Goal: Task Accomplishment & Management: Manage account settings

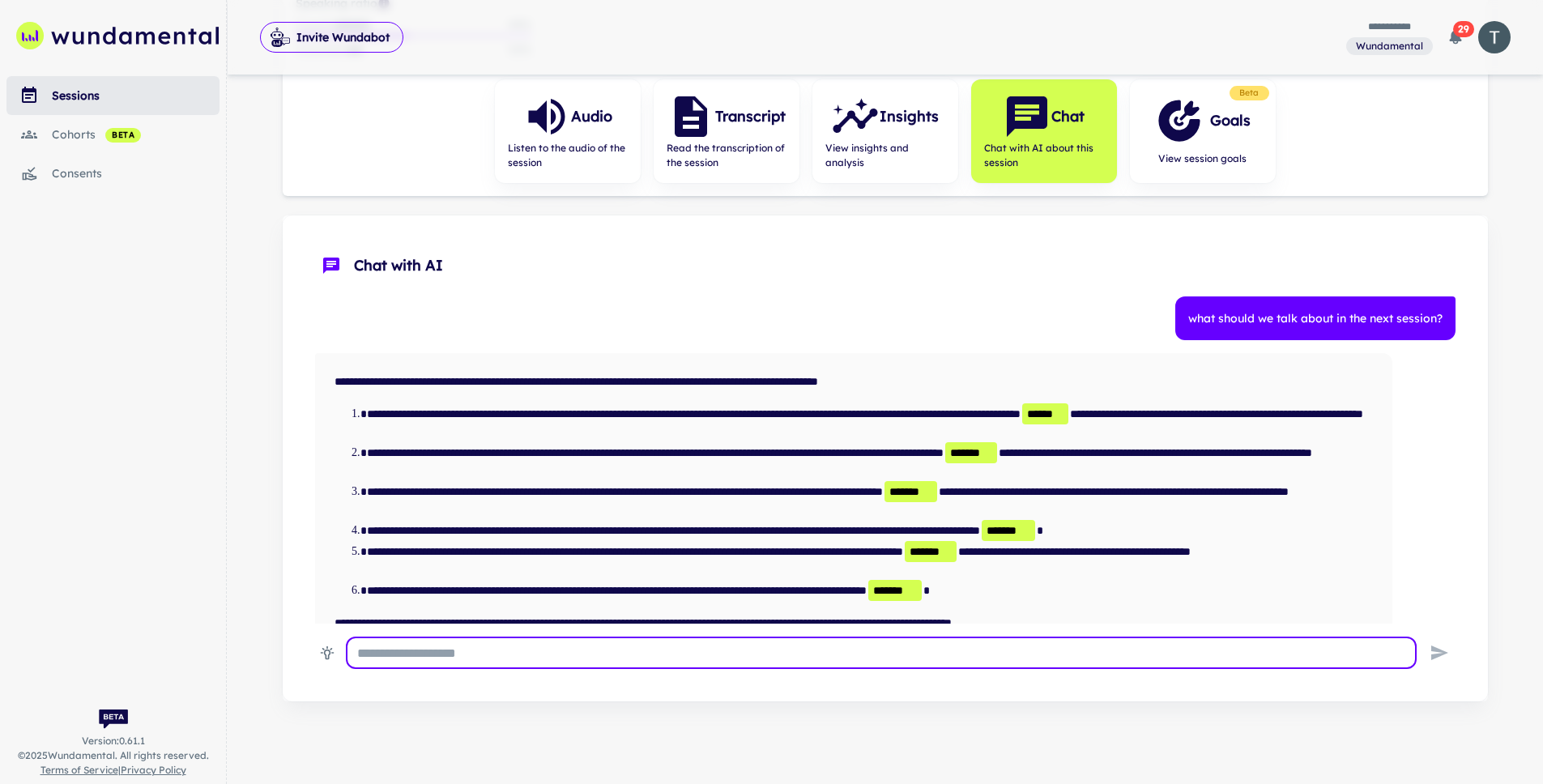
scroll to position [238, 0]
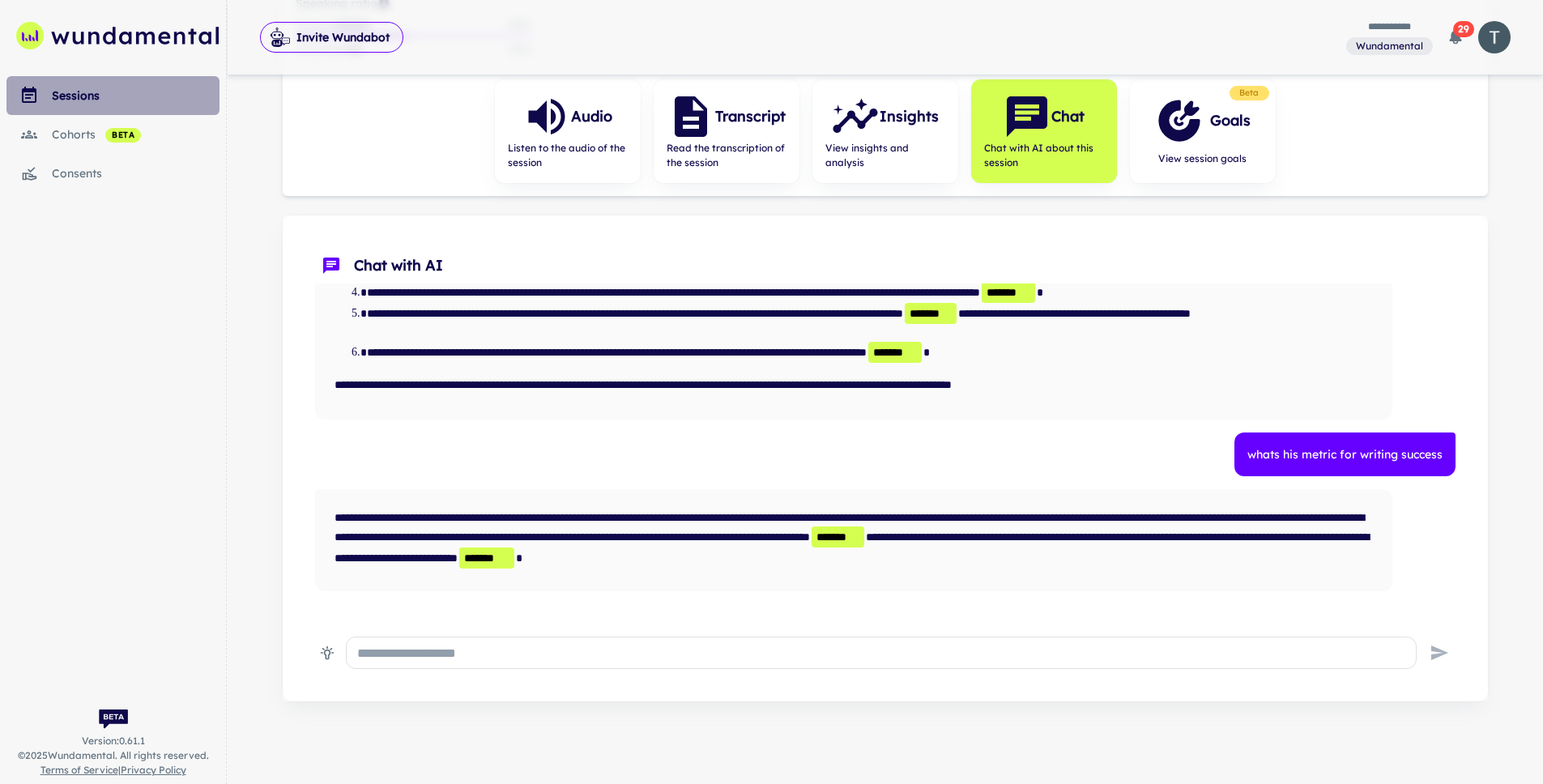
click at [100, 97] on div "sessions" at bounding box center [136, 95] width 168 height 18
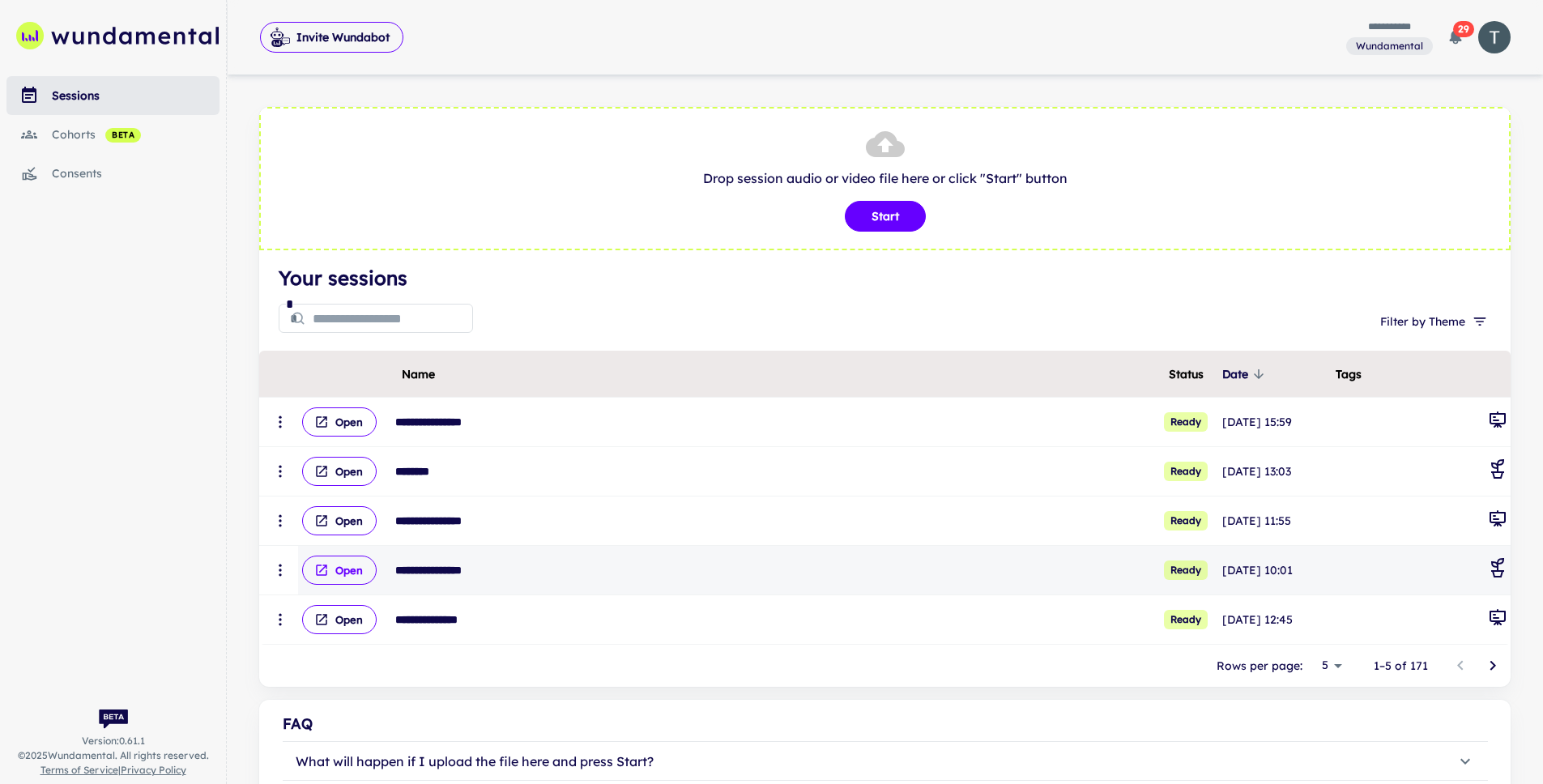
click at [329, 570] on button "Open" at bounding box center [340, 569] width 74 height 30
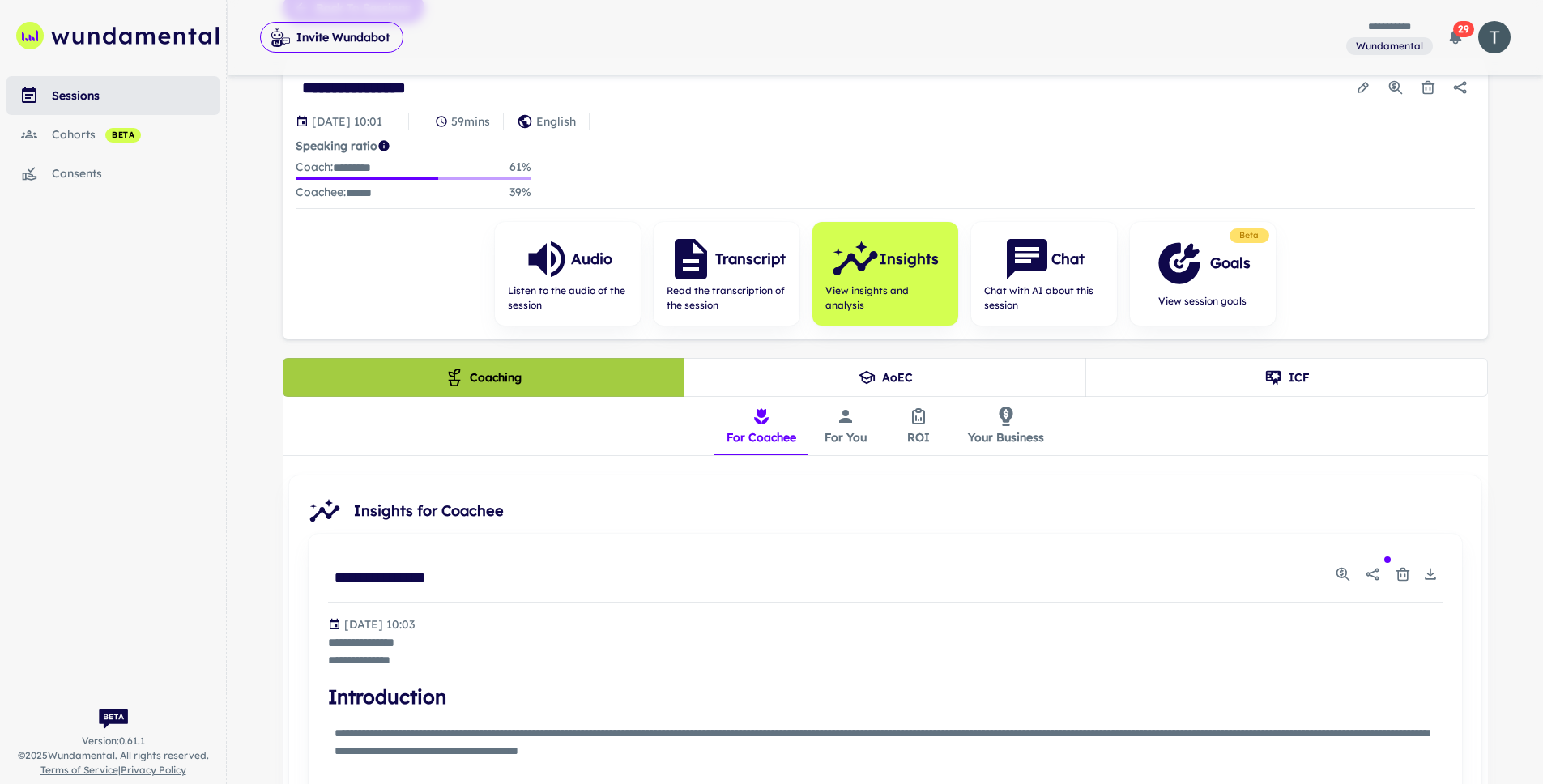
scroll to position [344, 0]
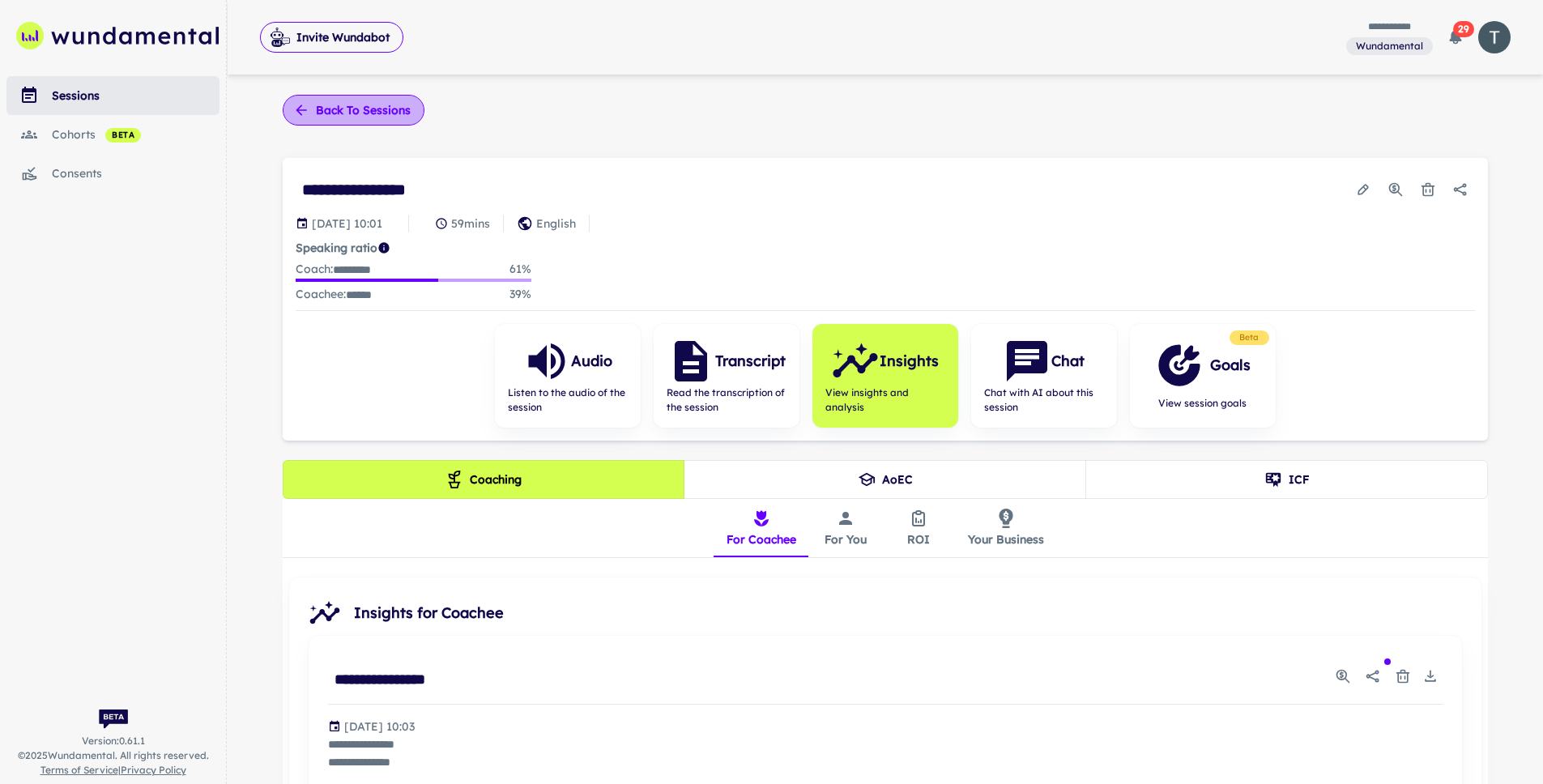
click at [353, 102] on button "Back to sessions" at bounding box center [353, 110] width 142 height 31
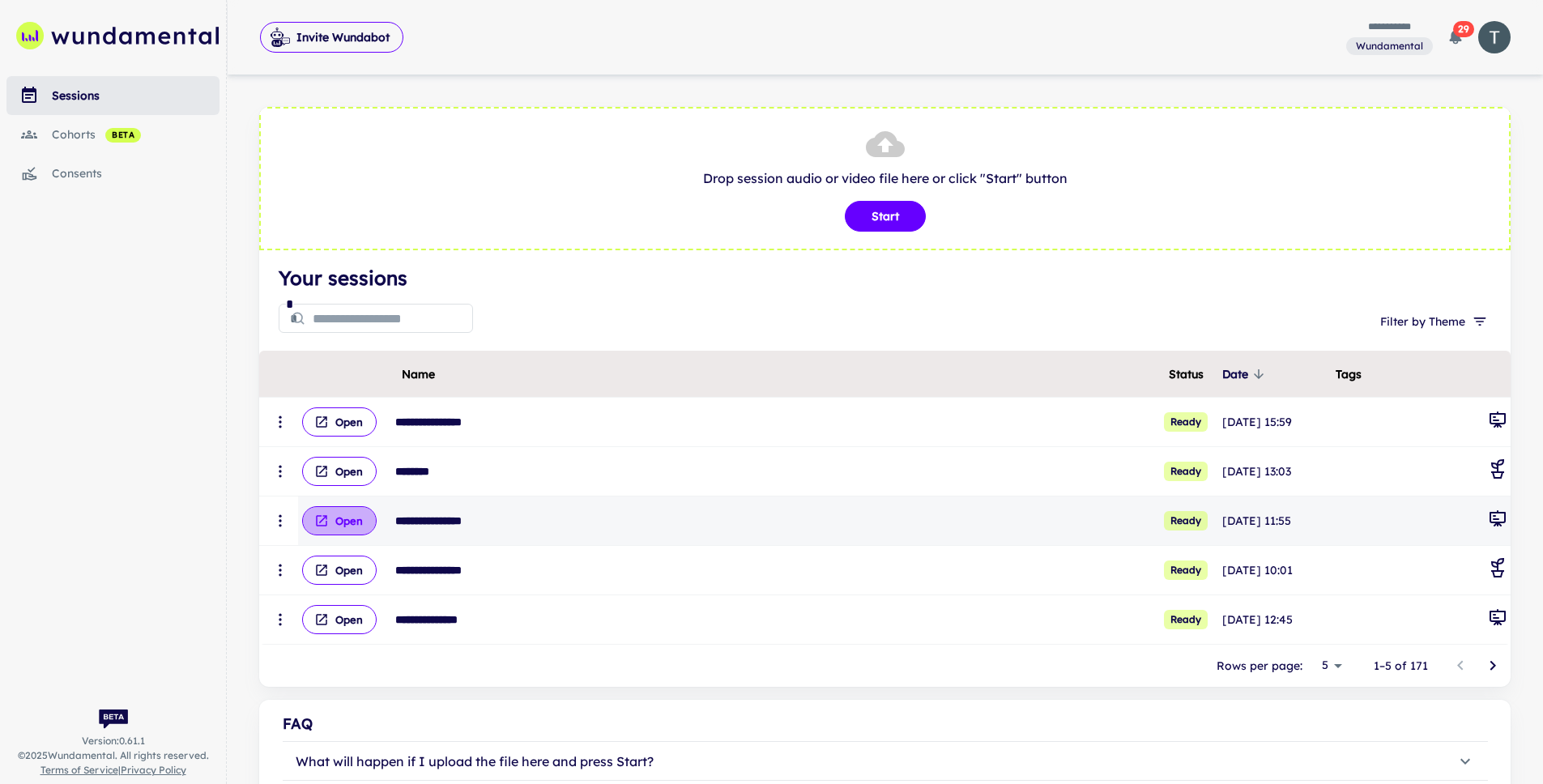
click at [340, 516] on button "Open" at bounding box center [340, 520] width 74 height 30
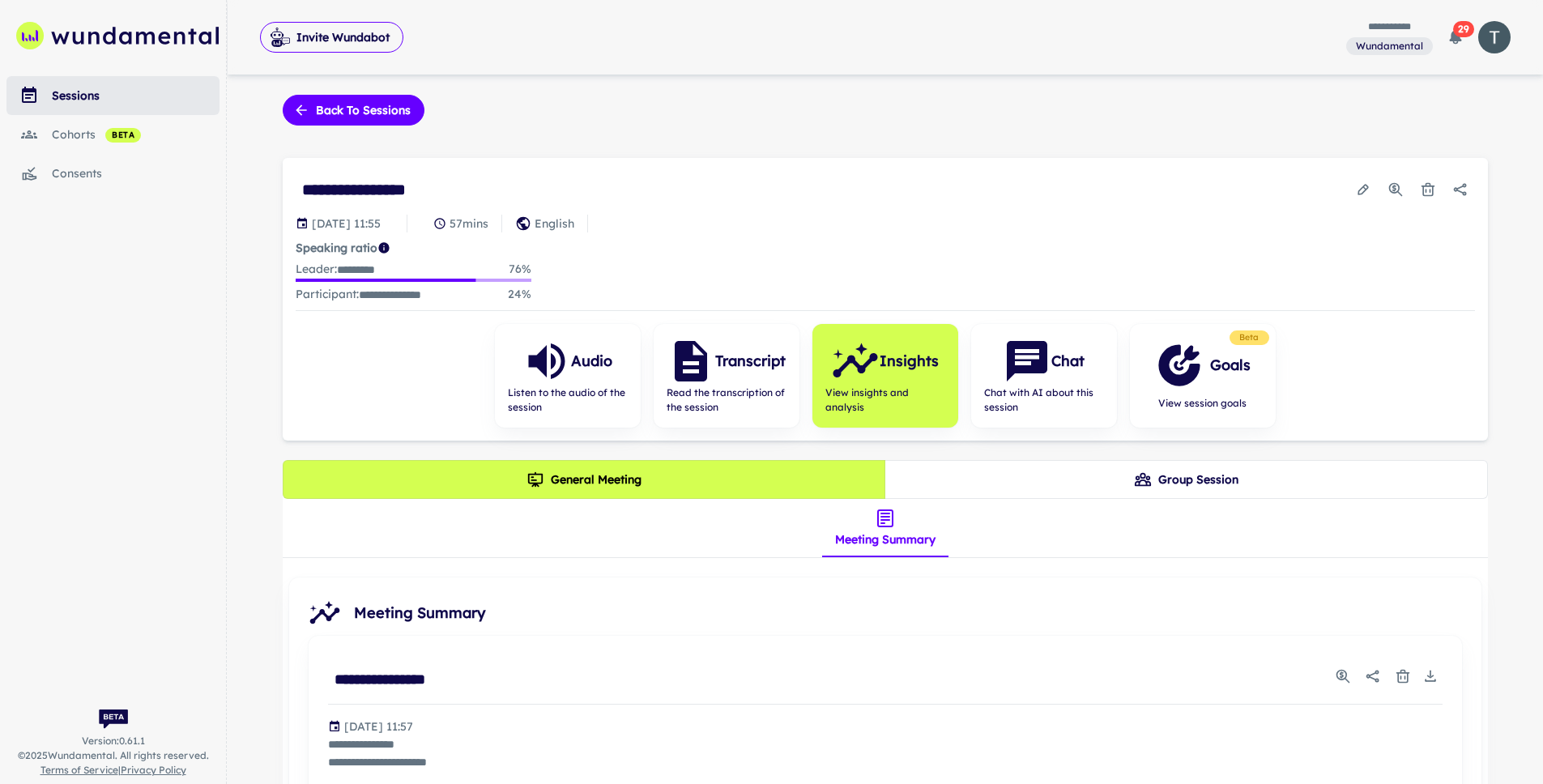
scroll to position [3, 0]
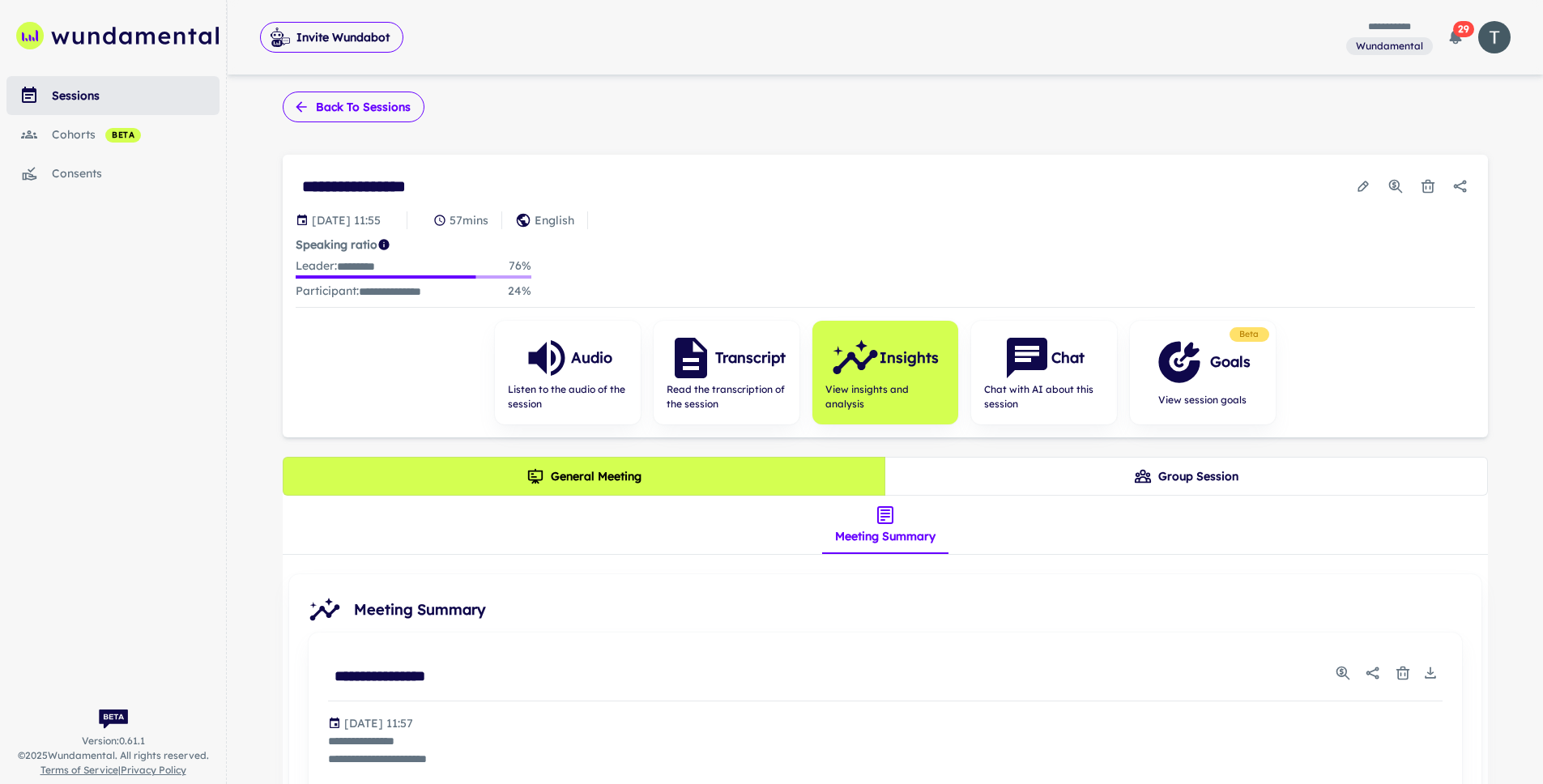
click at [361, 114] on button "Back to sessions" at bounding box center [353, 107] width 142 height 31
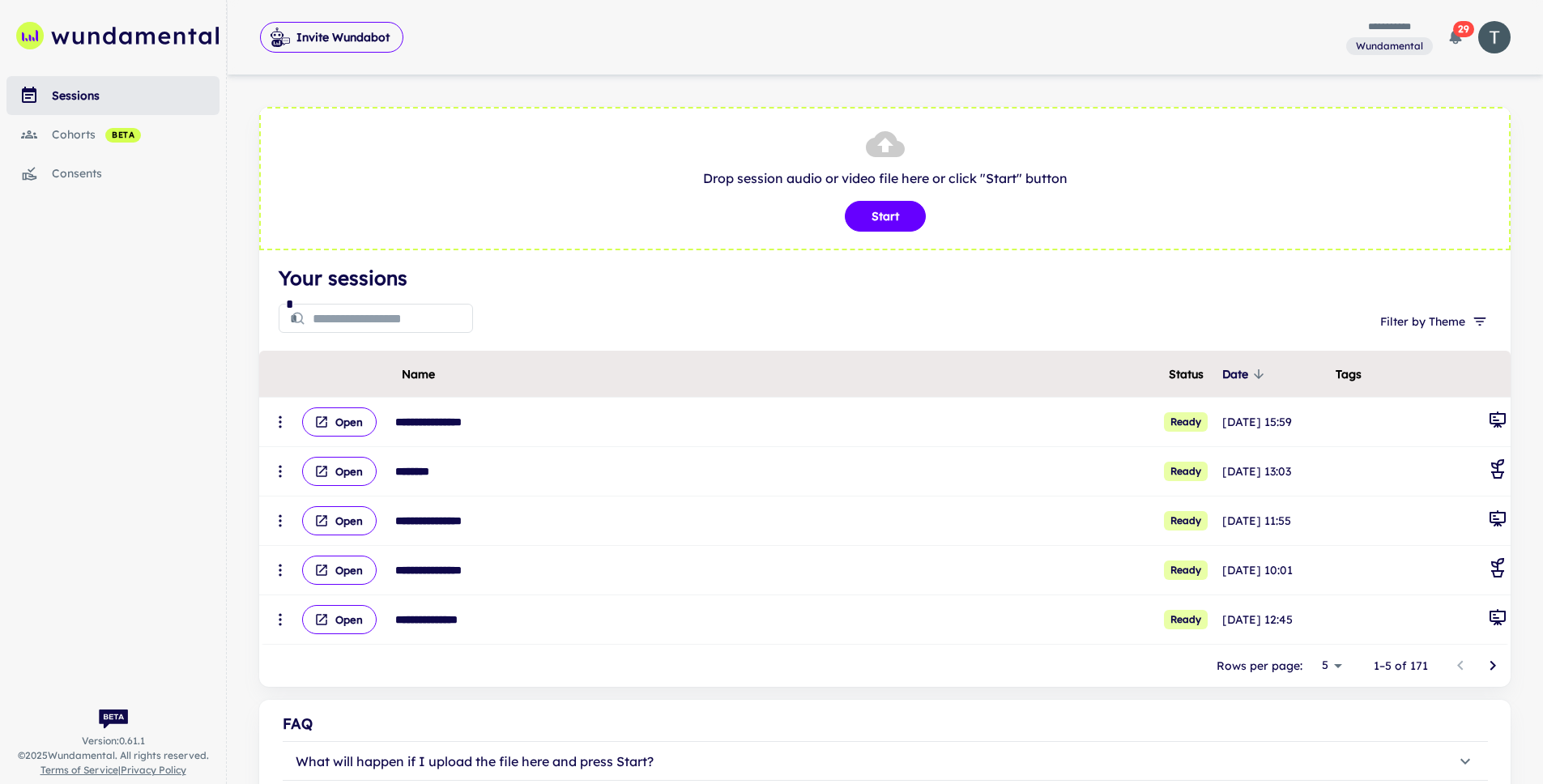
click at [1491, 667] on icon "Go to next page" at bounding box center [1492, 665] width 19 height 19
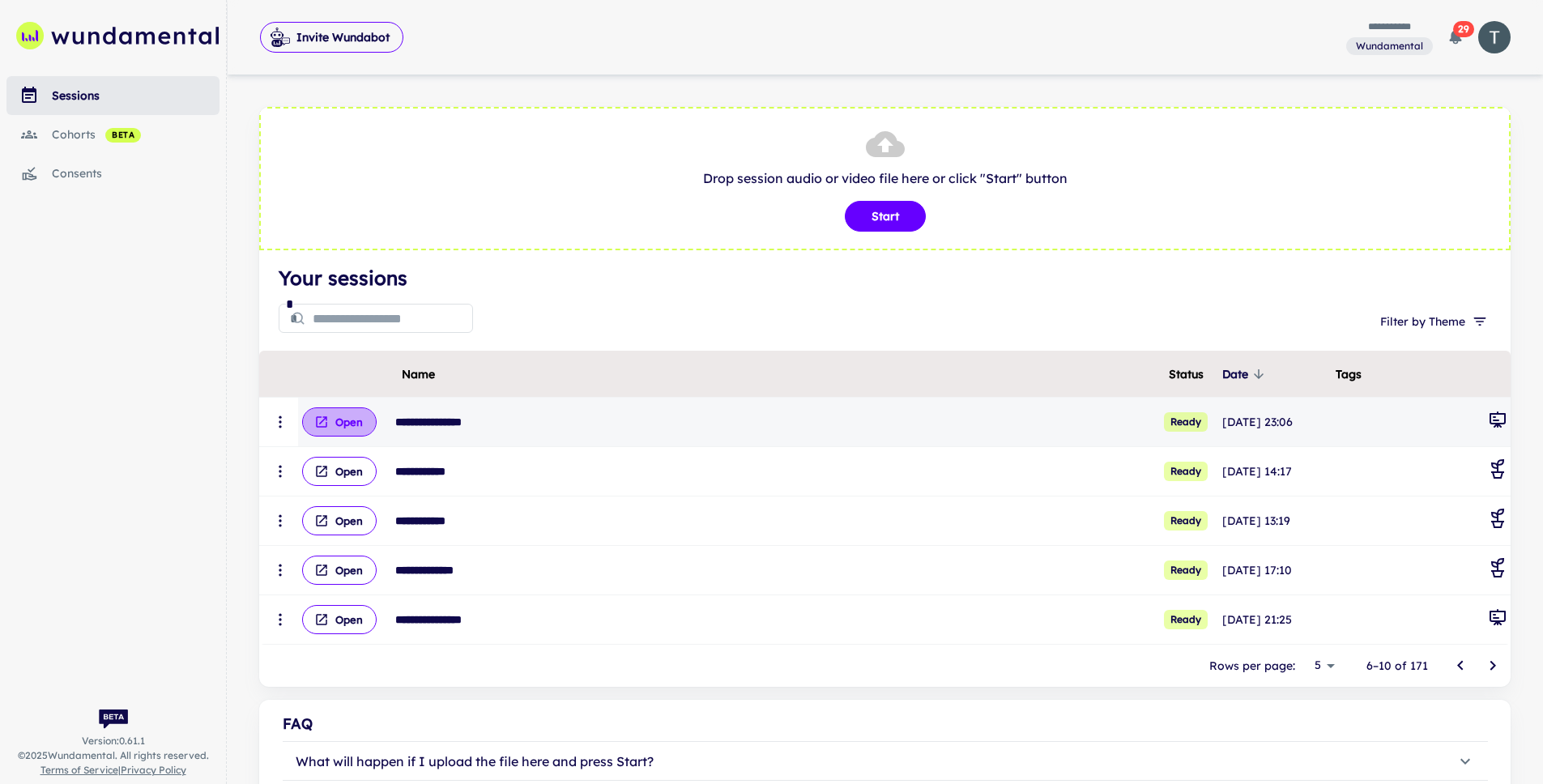
click at [351, 418] on button "Open" at bounding box center [340, 422] width 74 height 30
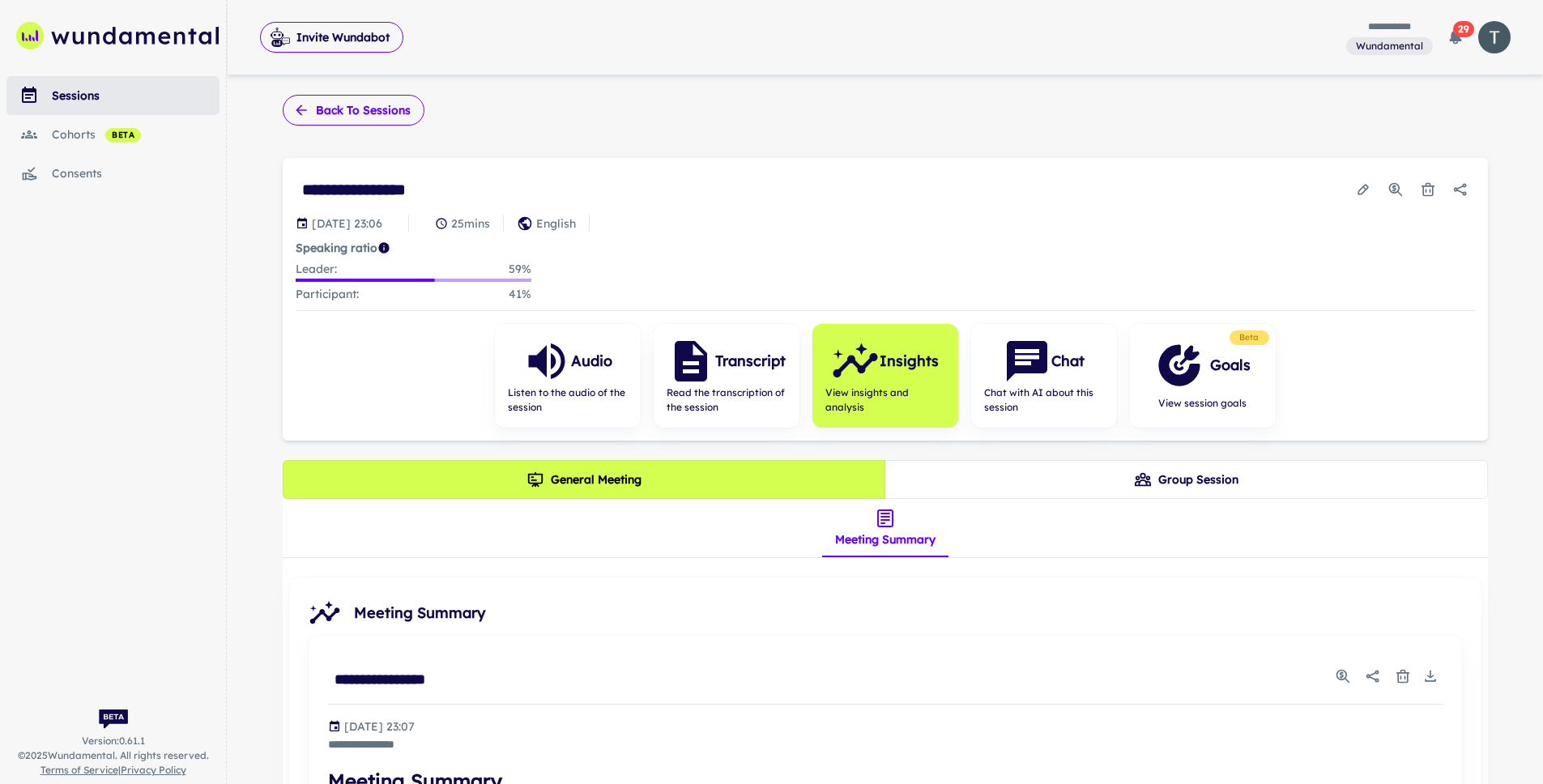
click at [338, 119] on button "Back to sessions" at bounding box center [353, 110] width 142 height 31
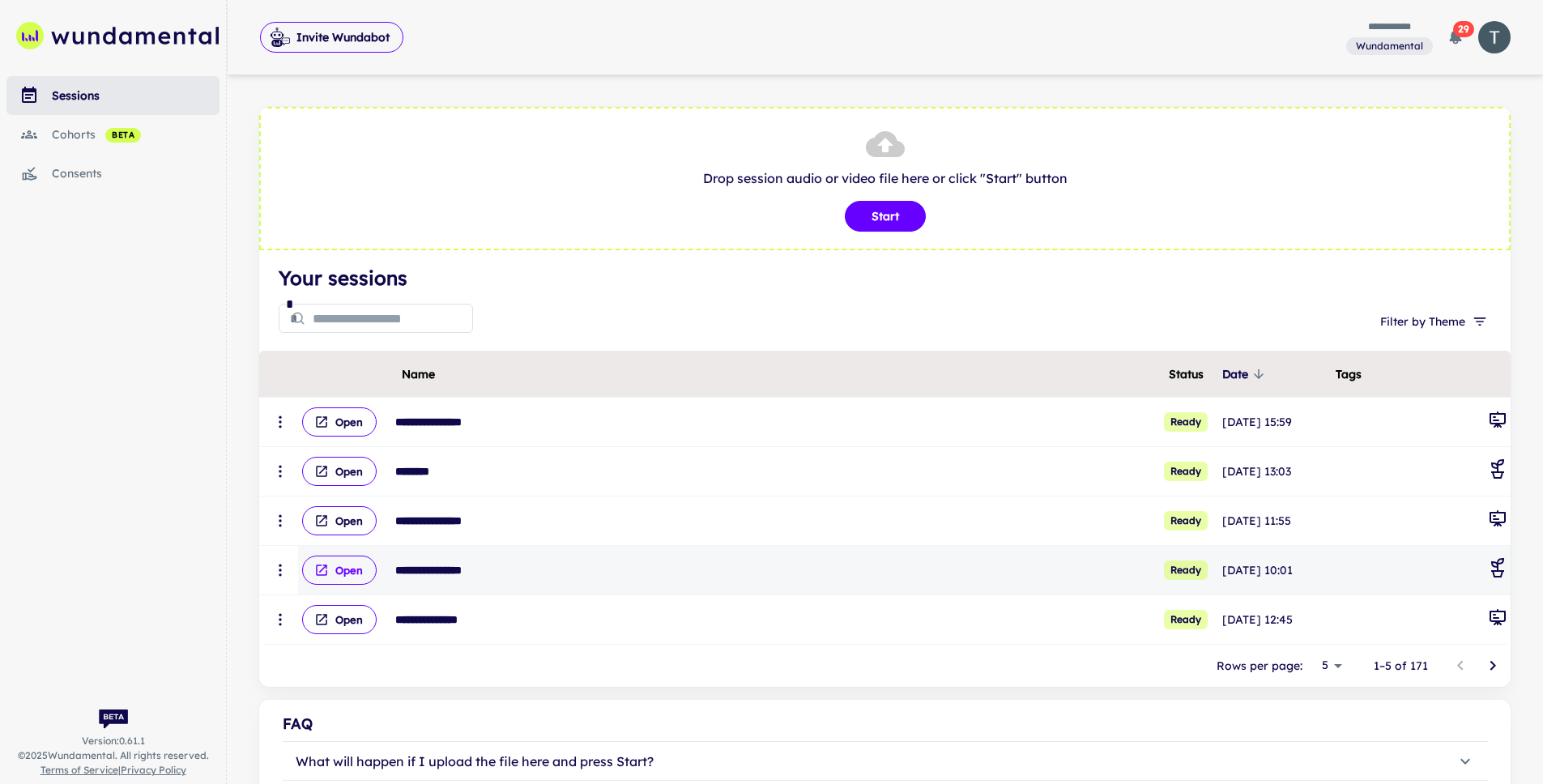
click at [348, 570] on button "Open" at bounding box center [340, 569] width 74 height 30
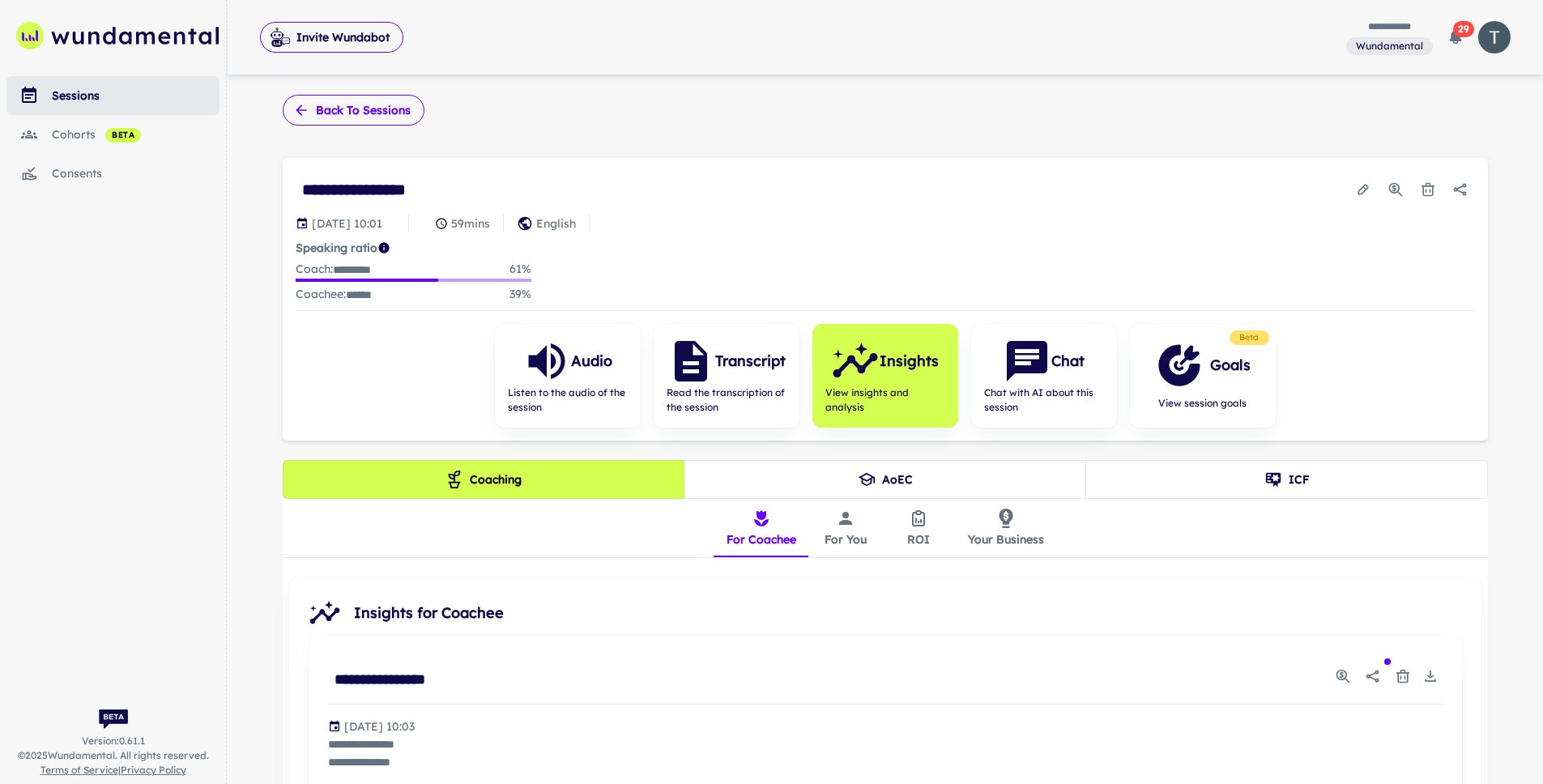
click at [361, 104] on button "Back to sessions" at bounding box center [353, 110] width 142 height 31
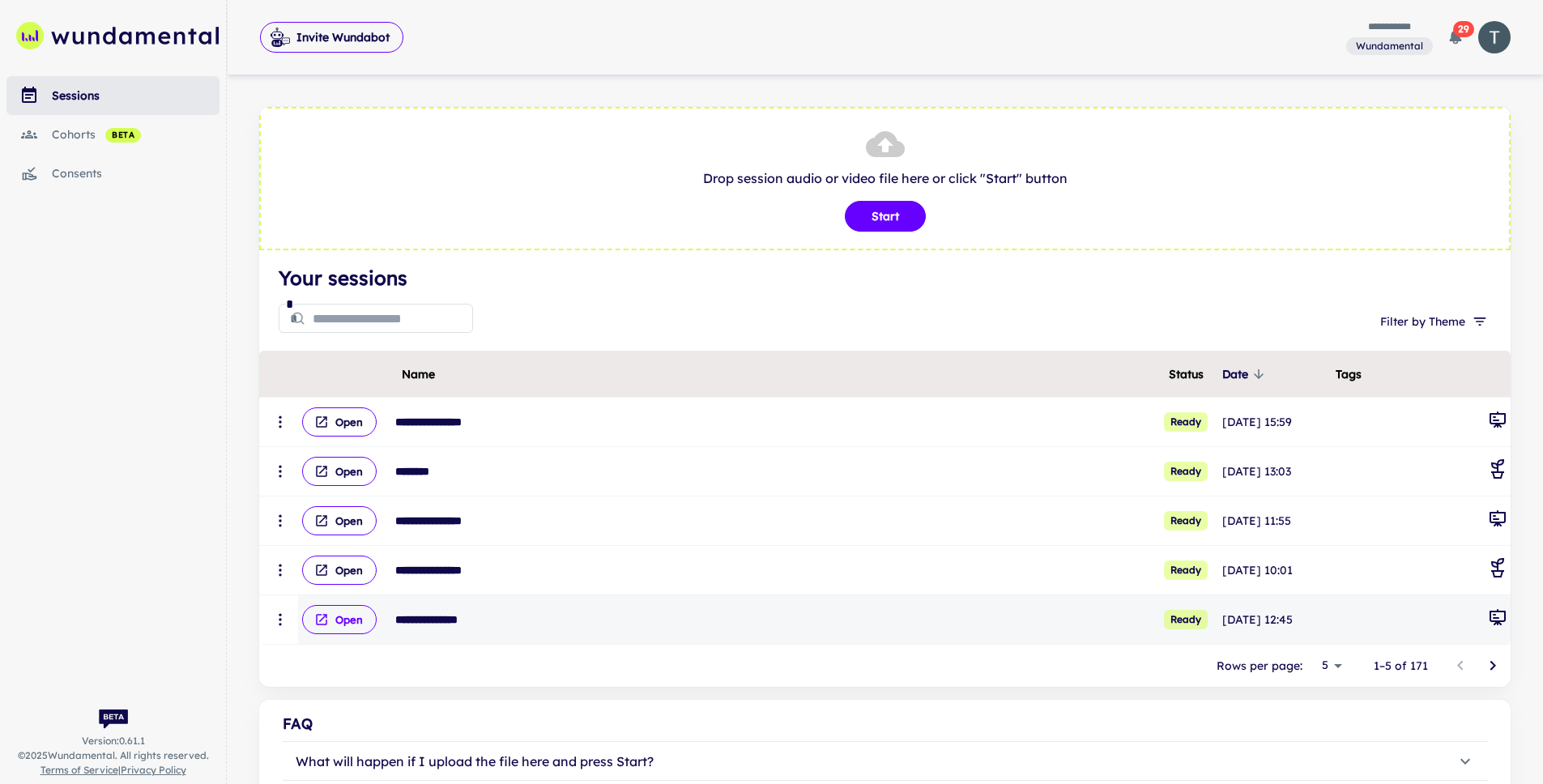
click at [343, 622] on button "Open" at bounding box center [340, 619] width 74 height 30
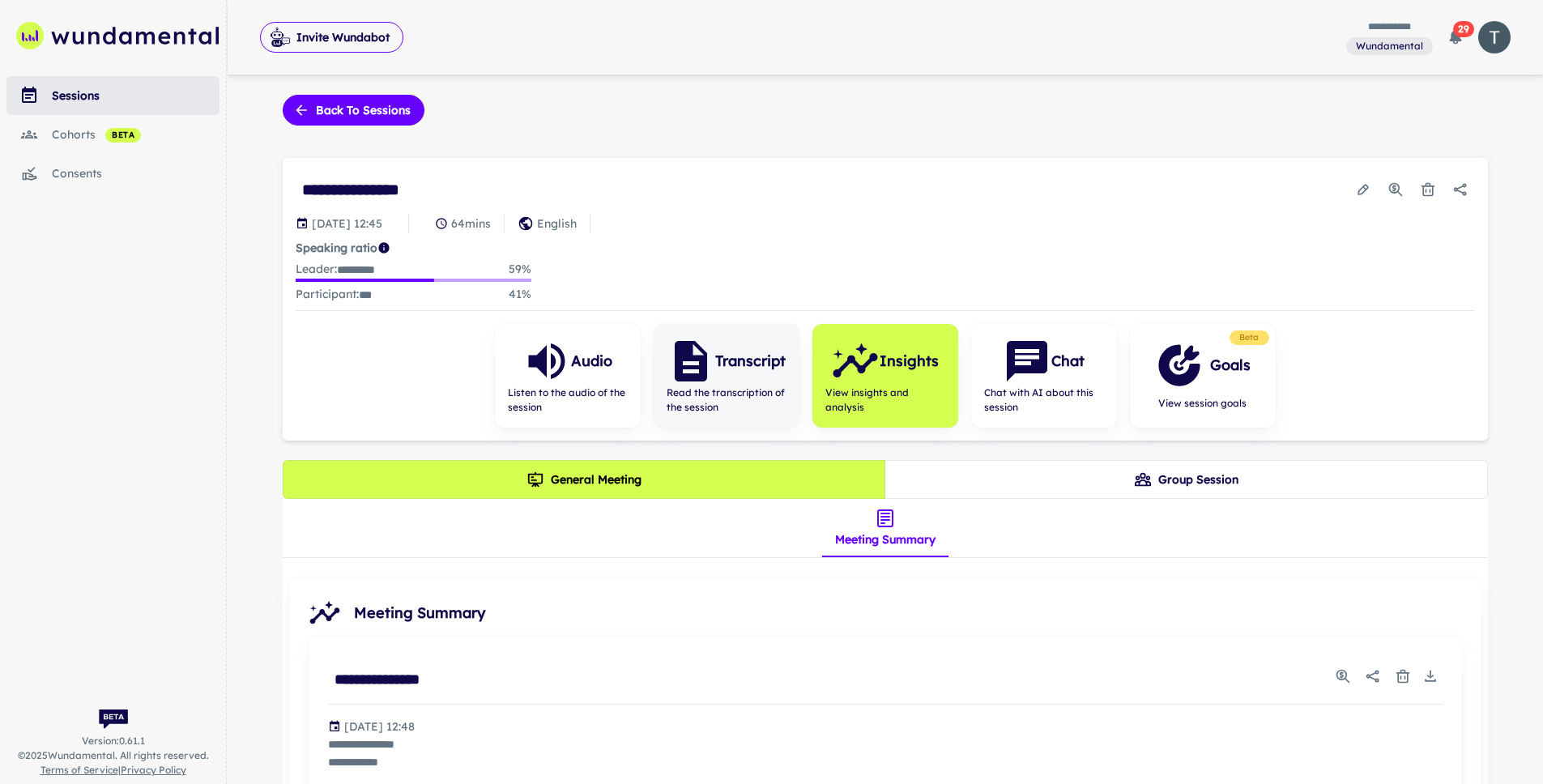
click at [729, 396] on span "Read the transcription of the session" at bounding box center [727, 400] width 120 height 30
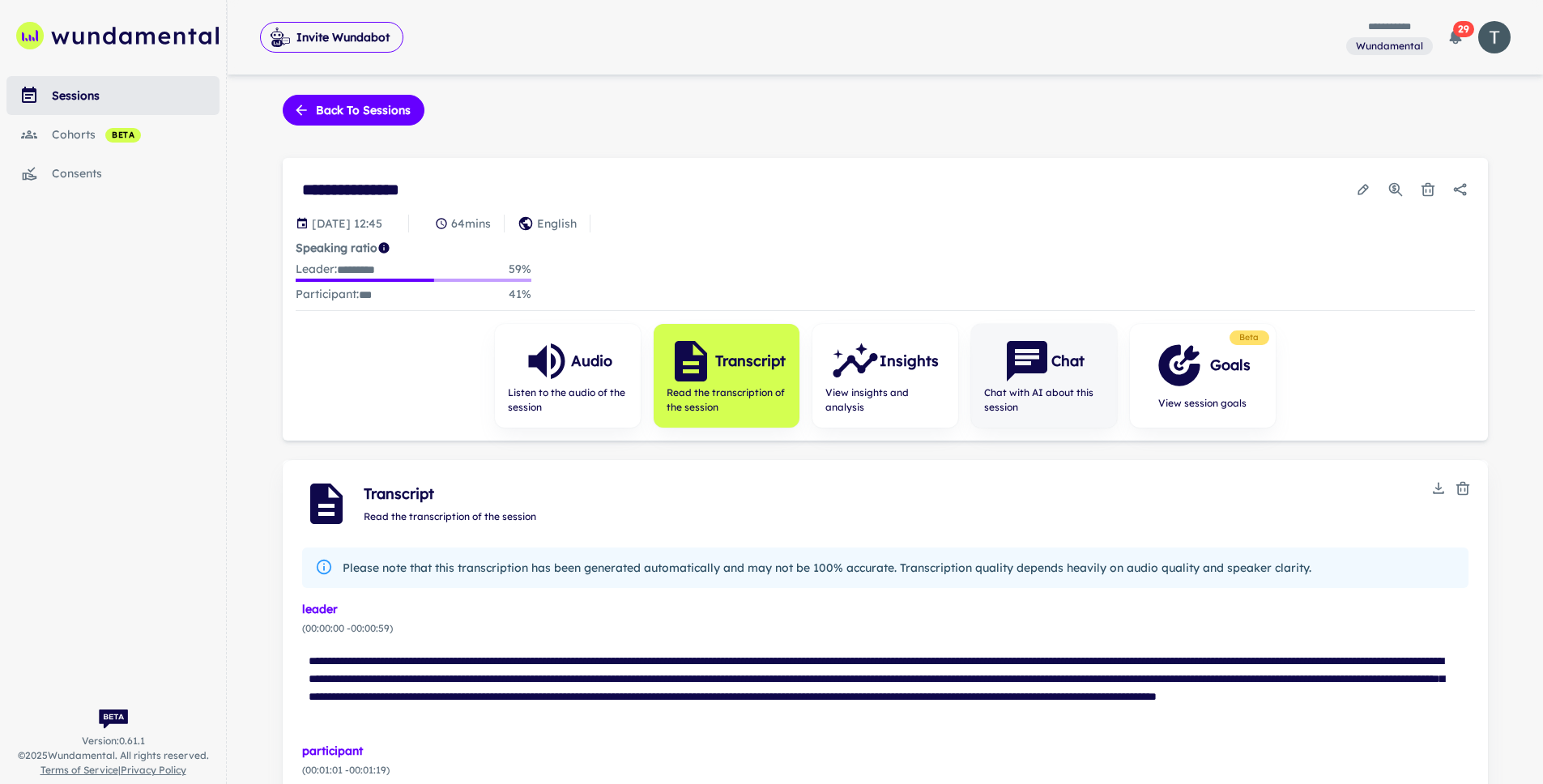
click at [1019, 369] on icon "button" at bounding box center [1027, 361] width 40 height 40
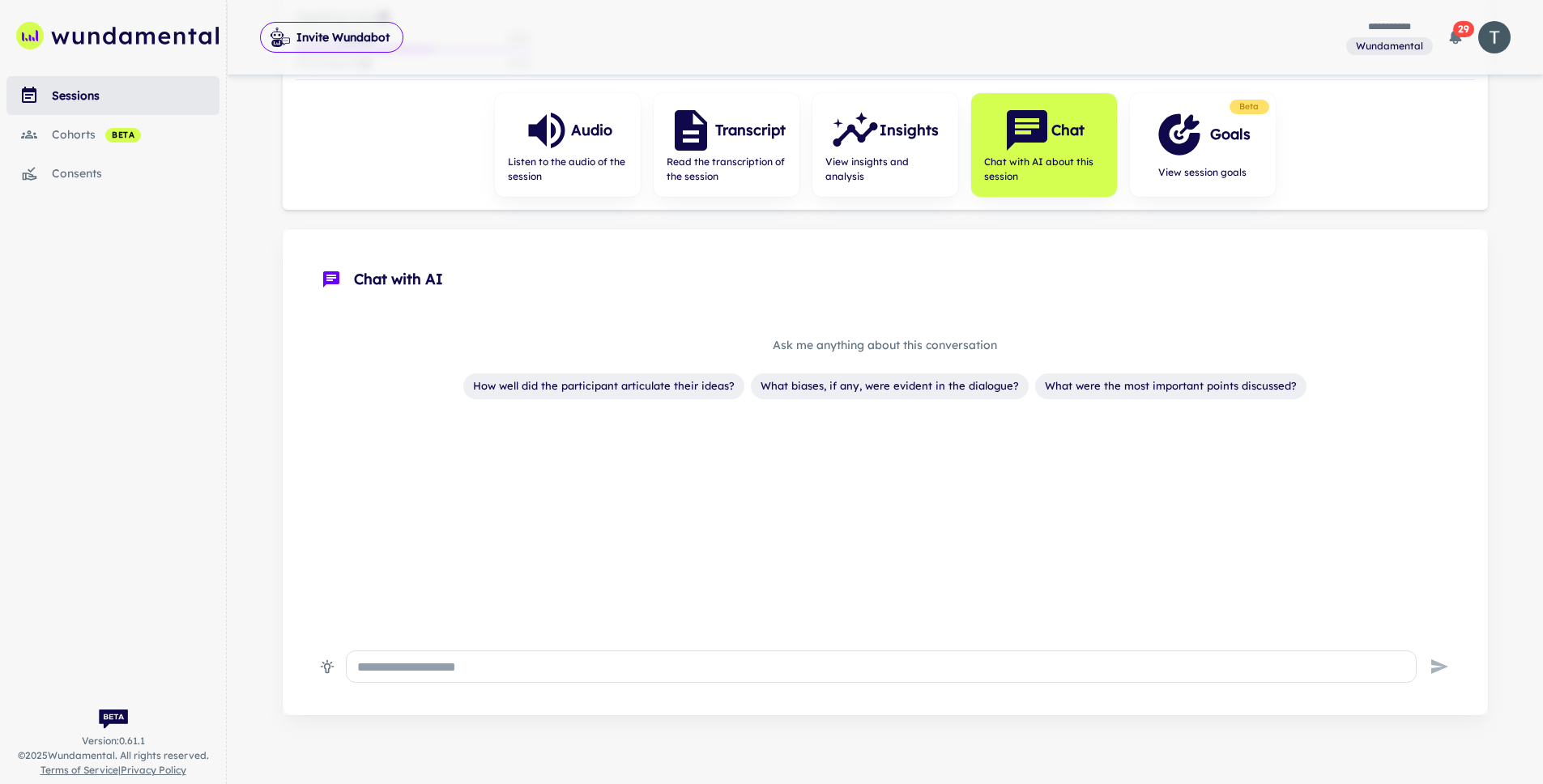
scroll to position [244, 0]
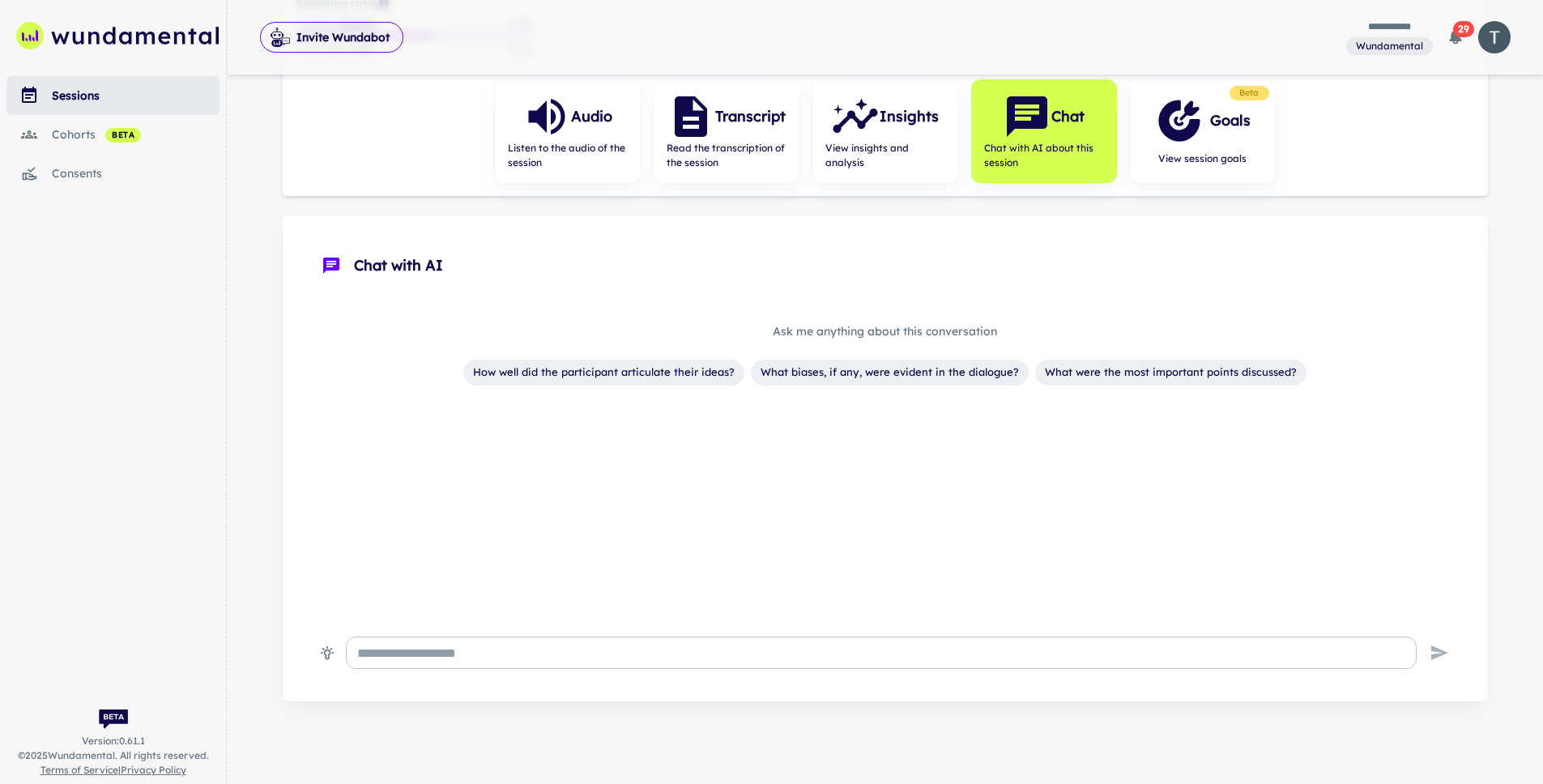
click at [645, 650] on textarea at bounding box center [881, 653] width 1048 height 19
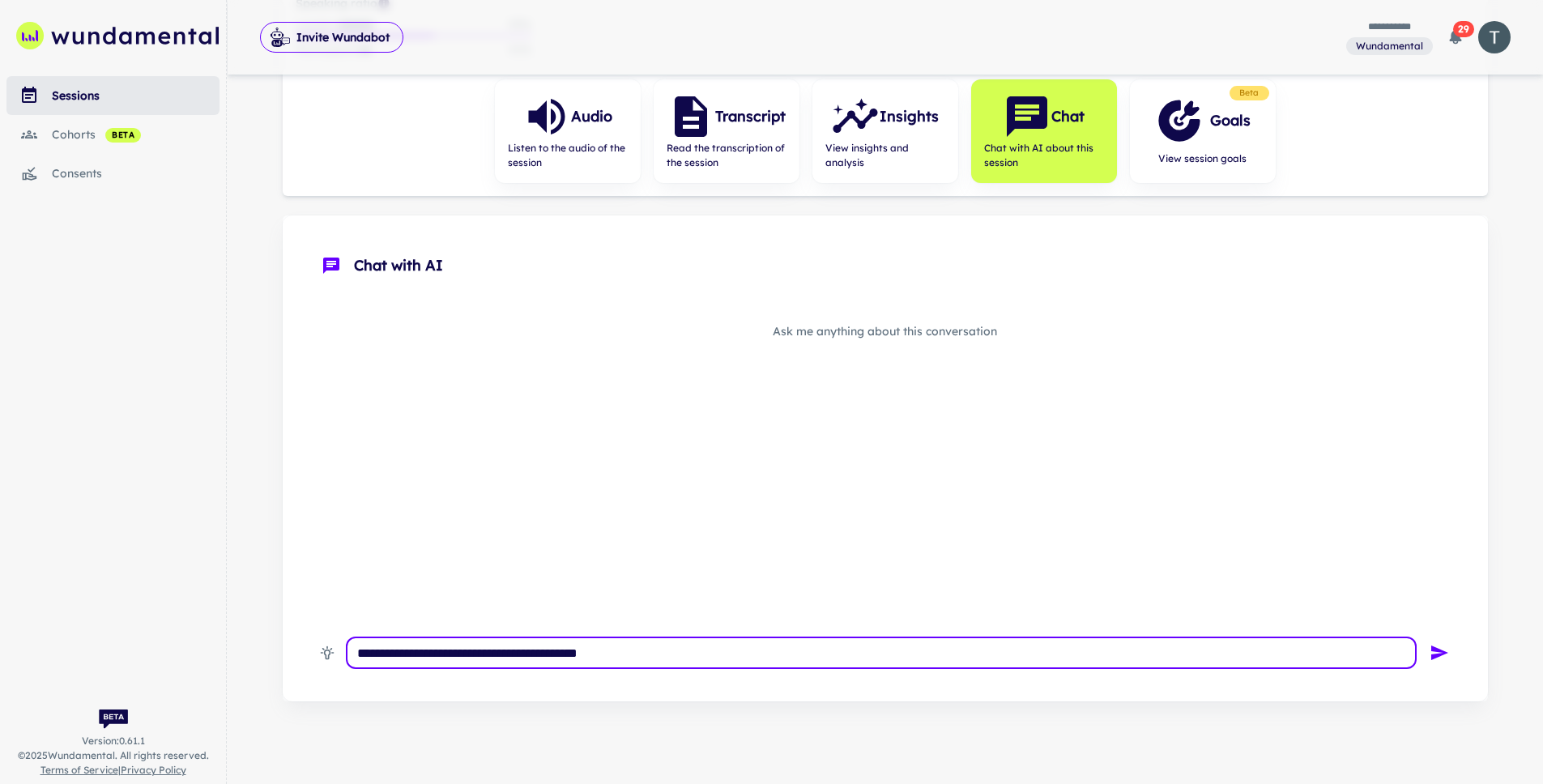
type textarea "**********"
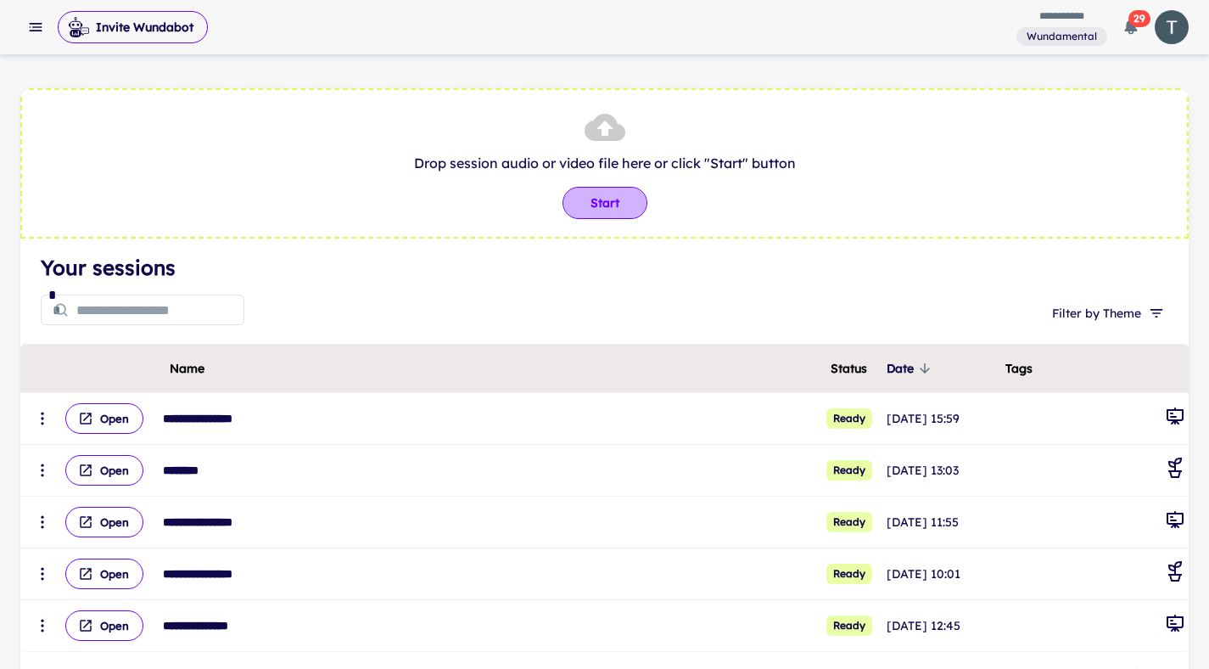
click at [599, 204] on button "Start" at bounding box center [605, 203] width 85 height 32
type input "**********"
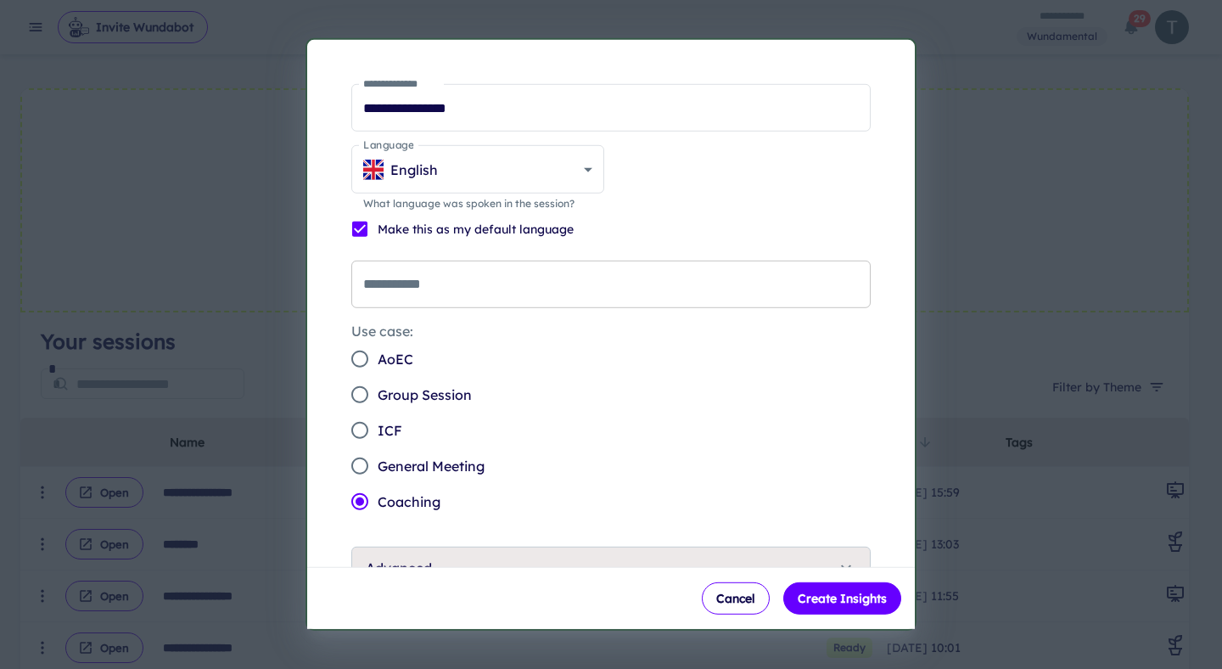
click at [500, 289] on input "**********" at bounding box center [610, 285] width 519 height 48
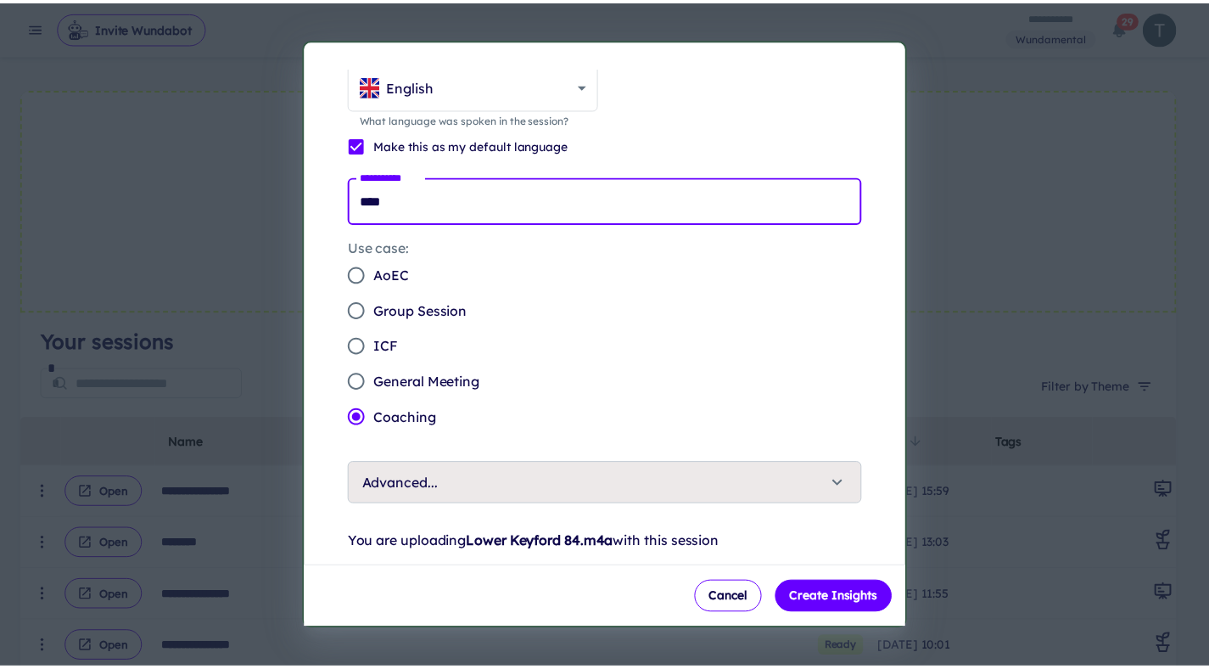
scroll to position [119, 0]
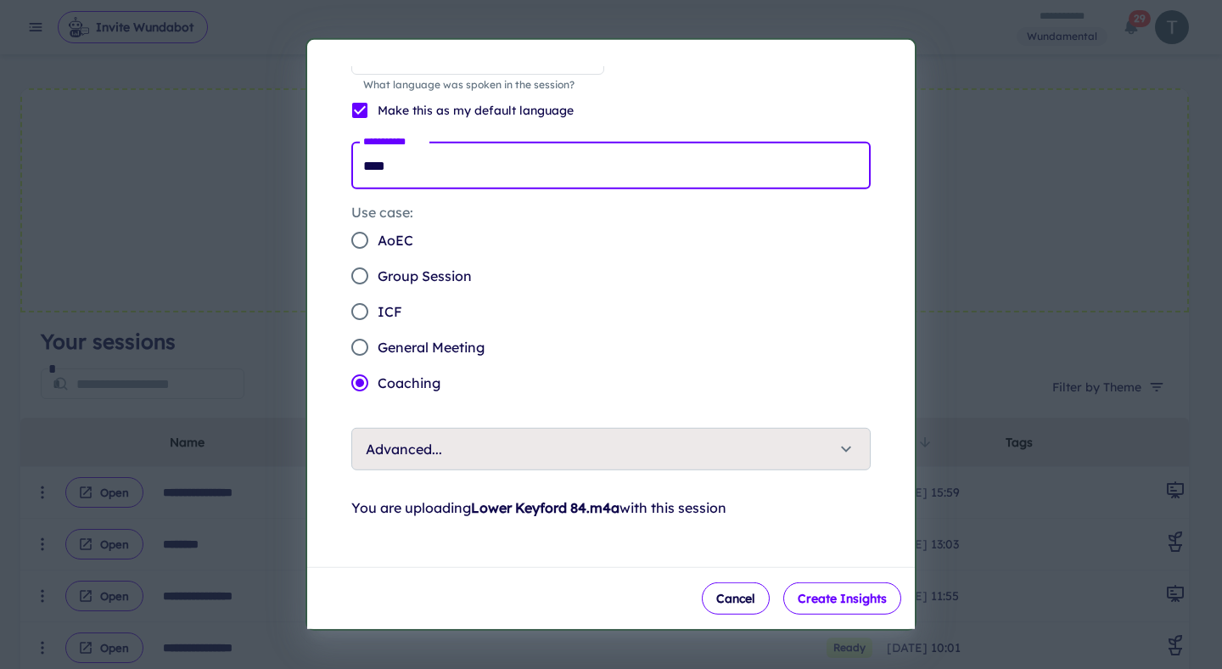
type input "****"
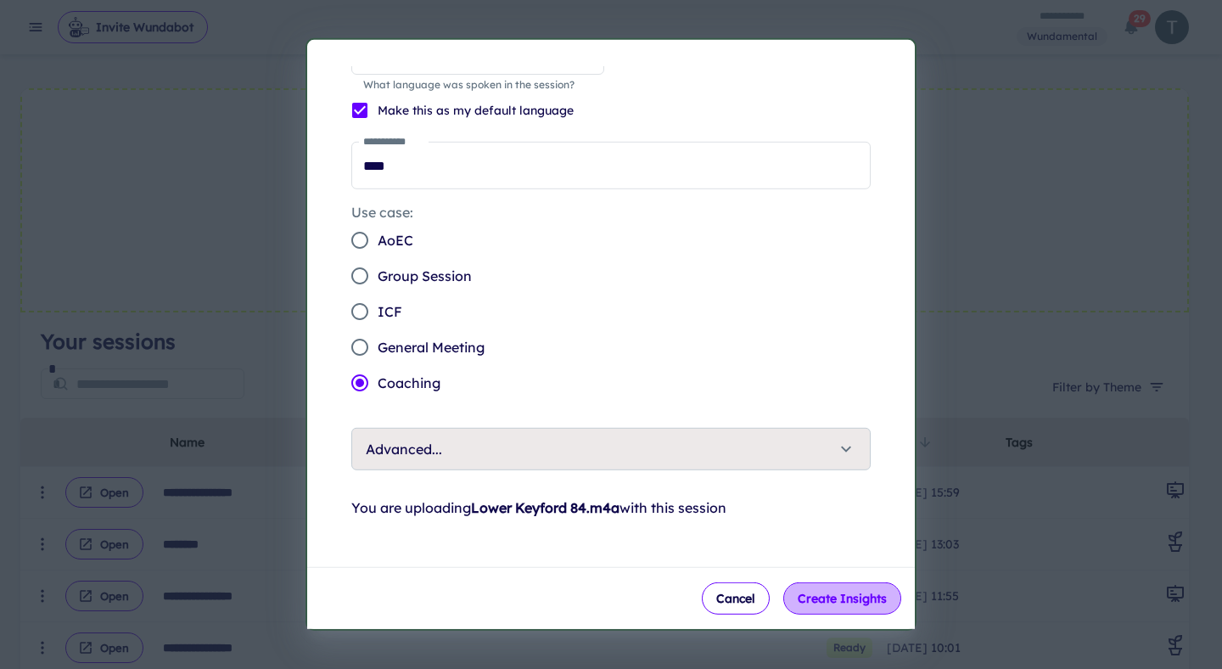
click at [807, 598] on button "Create Insights" at bounding box center [842, 598] width 118 height 32
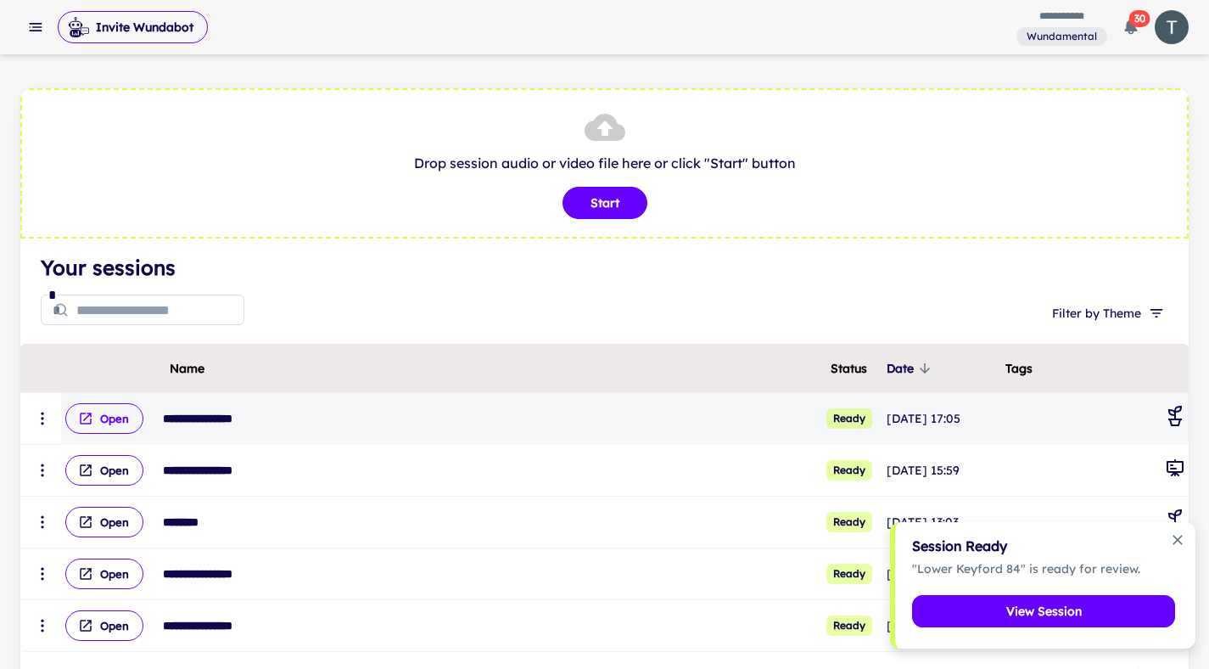
click at [115, 421] on button "Open" at bounding box center [104, 418] width 78 height 31
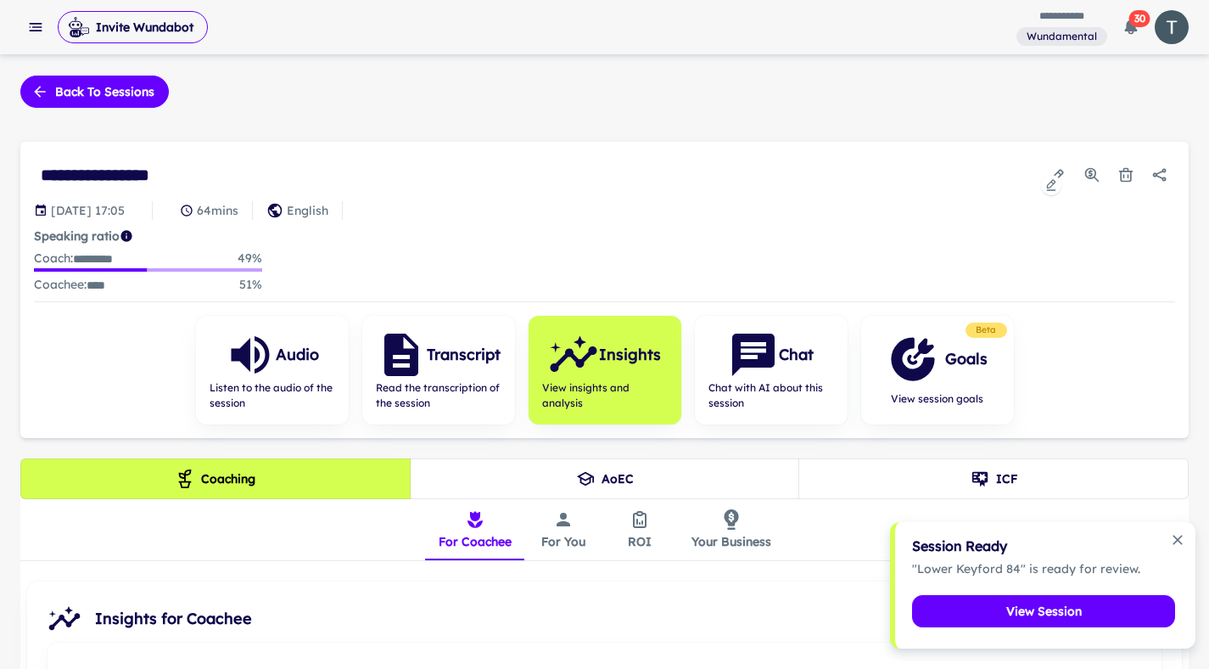
click at [1053, 176] on div at bounding box center [1051, 185] width 20 height 20
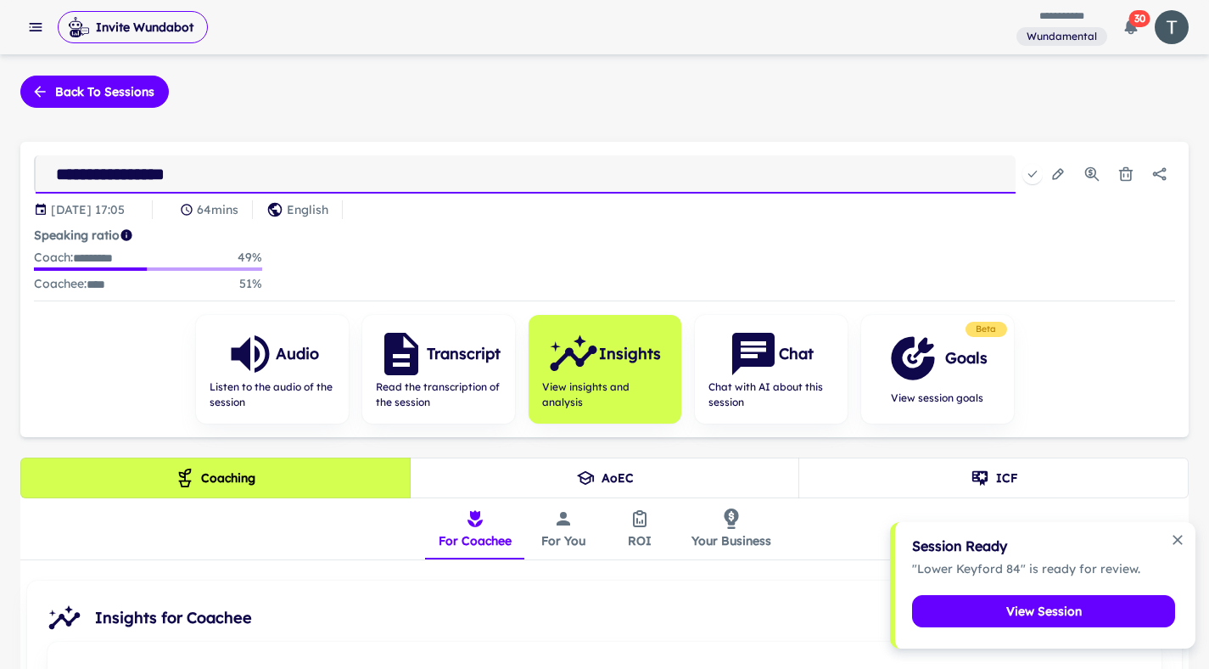
drag, startPoint x: 217, startPoint y: 173, endPoint x: 0, endPoint y: 175, distance: 217.3
type input "*********"
click at [1180, 535] on icon "Dismiss notification" at bounding box center [1178, 539] width 17 height 17
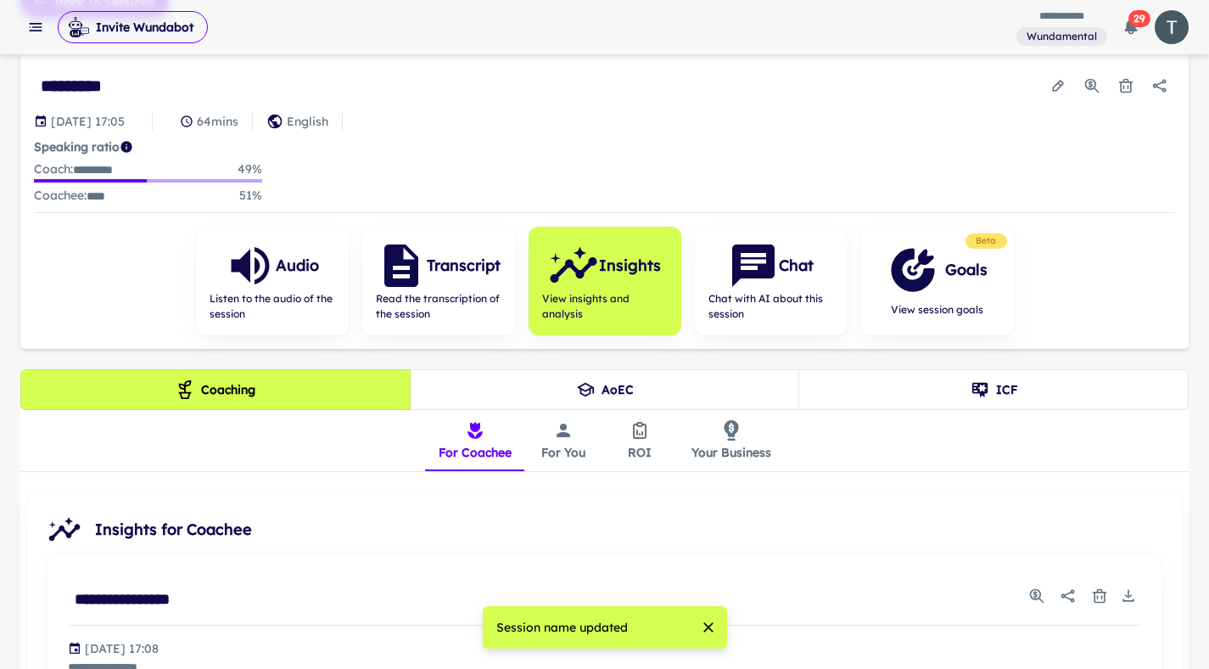
scroll to position [82, 0]
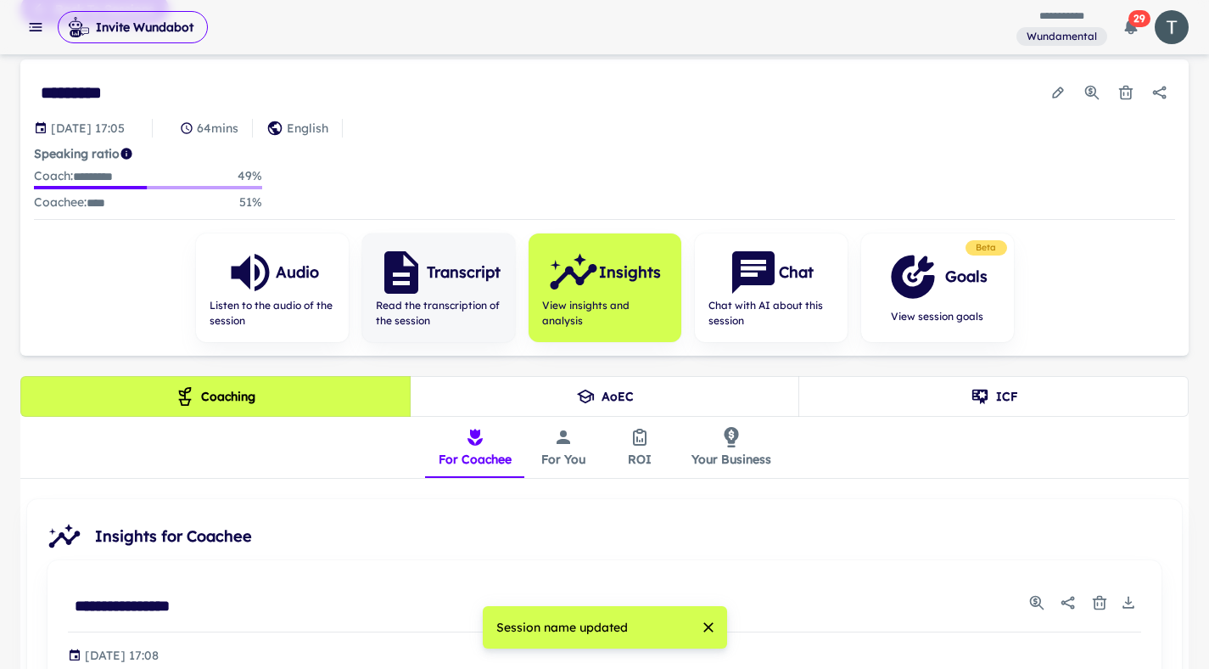
click at [467, 272] on h6 "Transcript" at bounding box center [464, 273] width 74 height 24
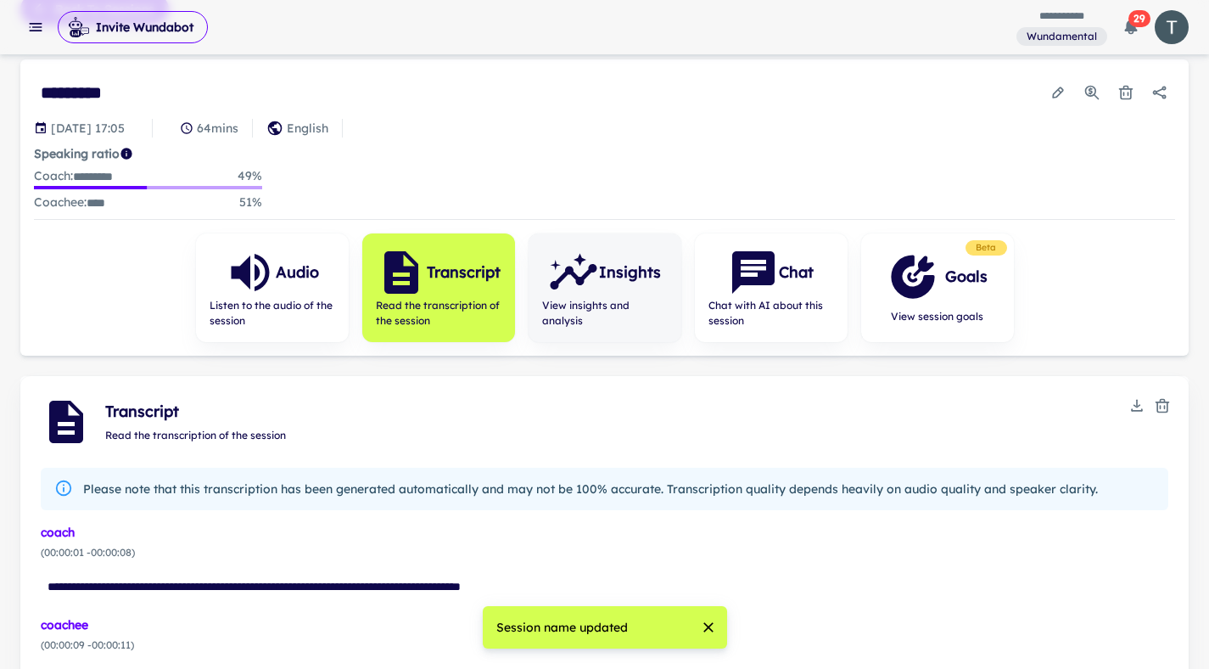
click at [582, 293] on icon "button" at bounding box center [573, 272] width 51 height 51
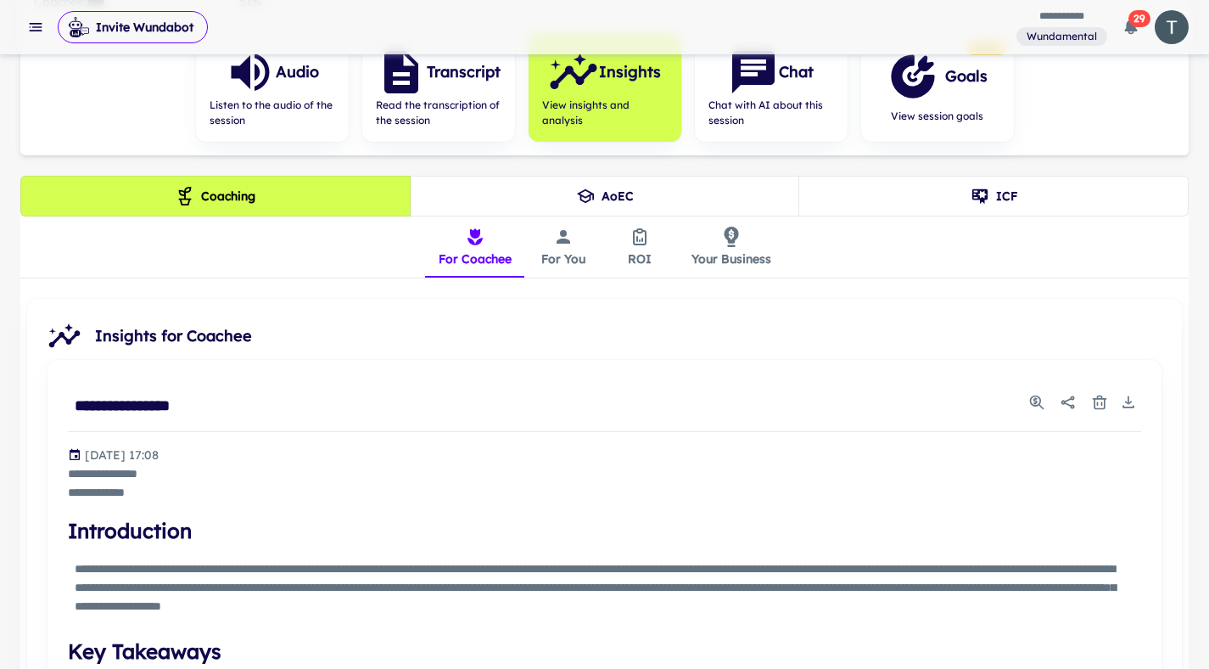
scroll to position [250, 0]
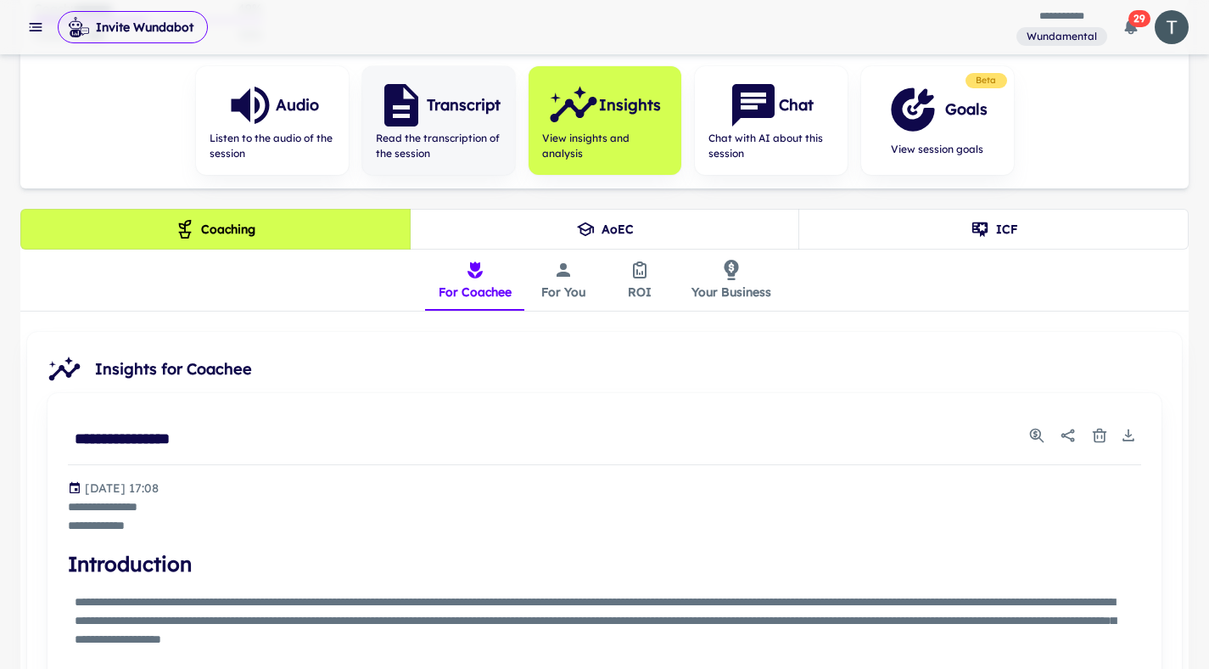
click at [436, 145] on span "Read the transcription of the session" at bounding box center [439, 146] width 126 height 31
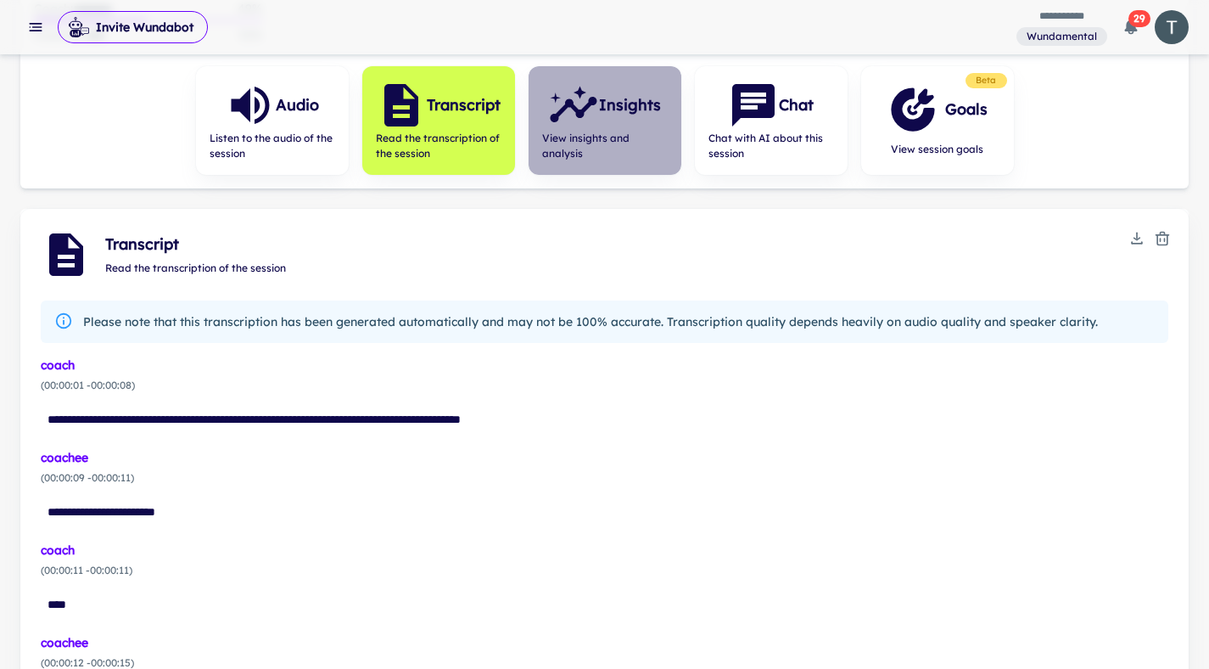
click at [575, 127] on icon "button" at bounding box center [573, 105] width 51 height 51
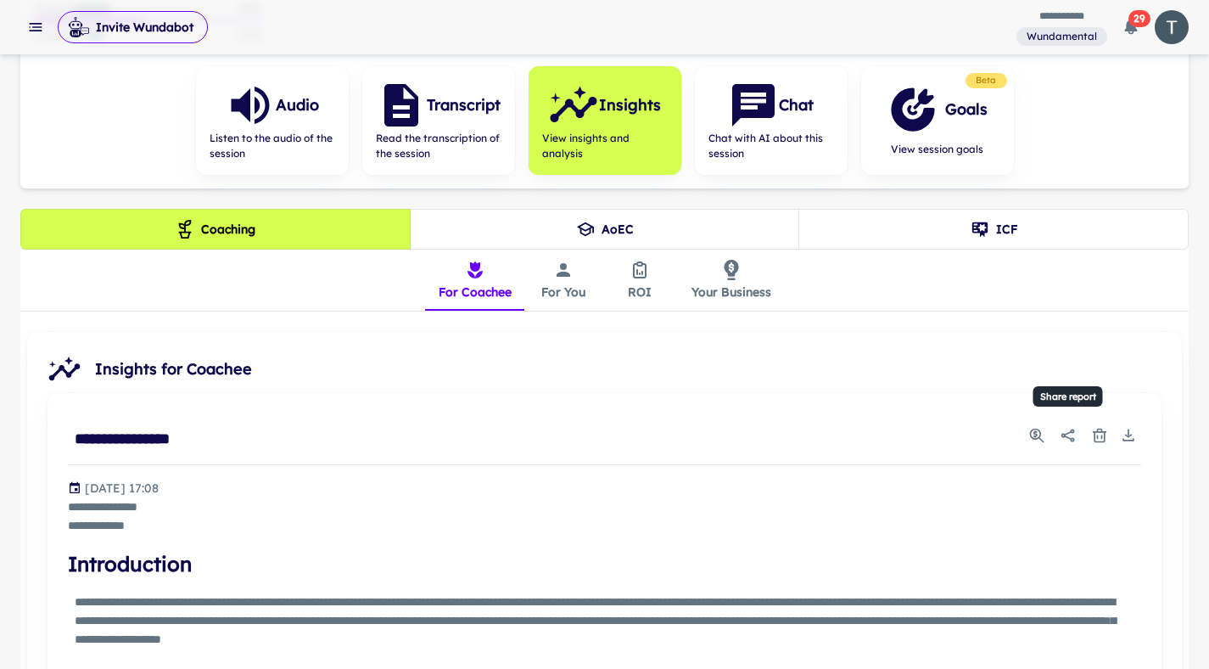
click at [1062, 436] on icon "Share report" at bounding box center [1068, 435] width 17 height 17
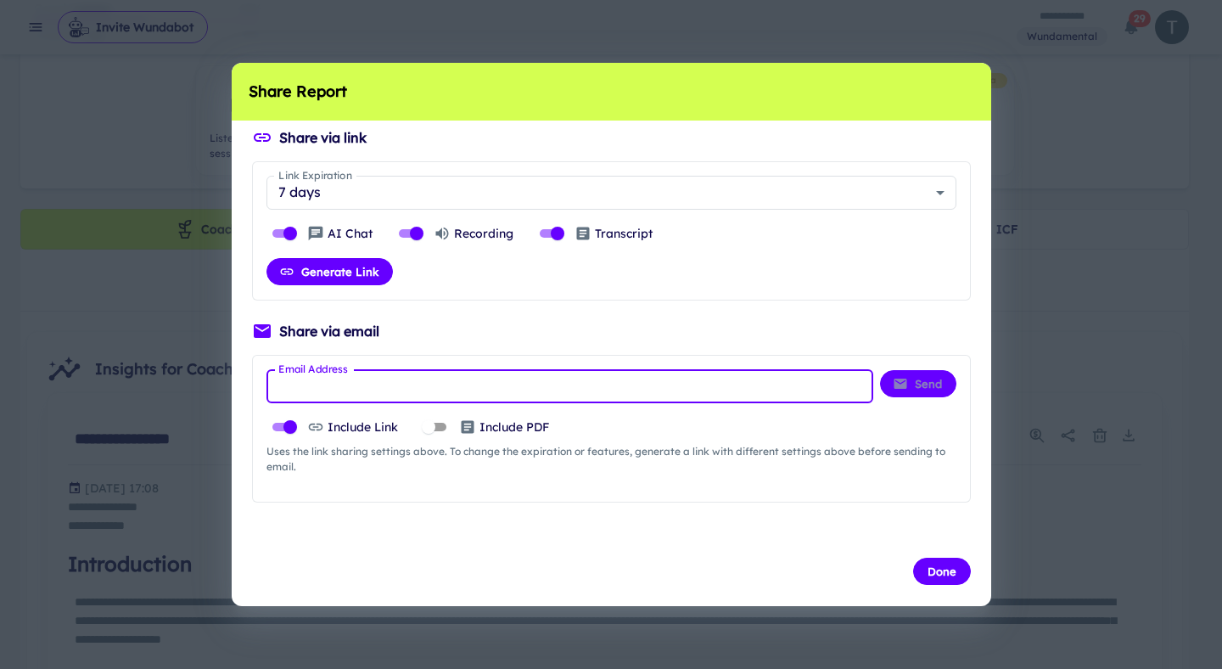
paste input "**********"
type input "**********"
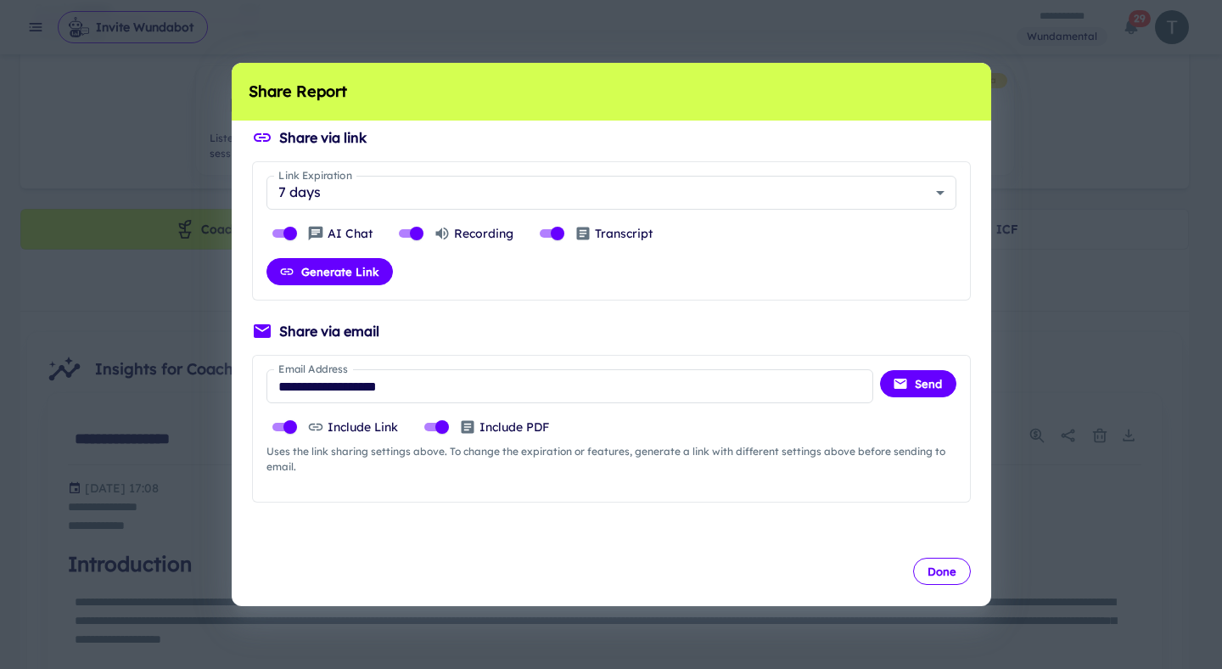
click at [946, 567] on button "Done" at bounding box center [942, 571] width 58 height 27
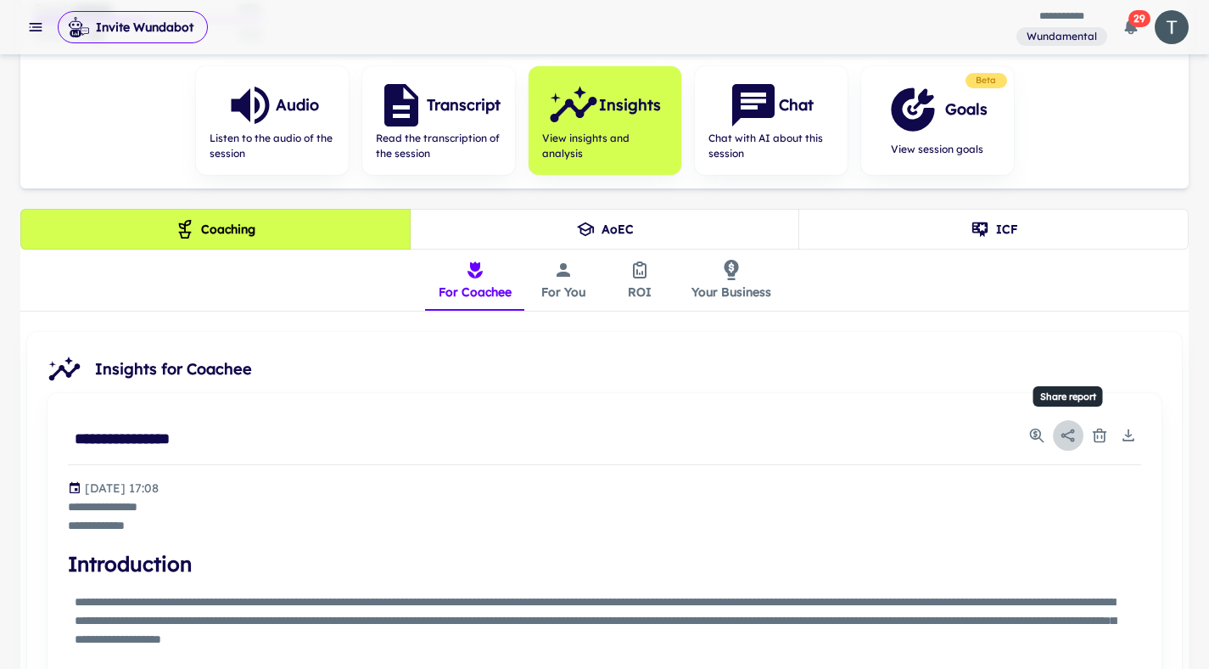
click at [1069, 442] on button "Share report" at bounding box center [1068, 435] width 31 height 31
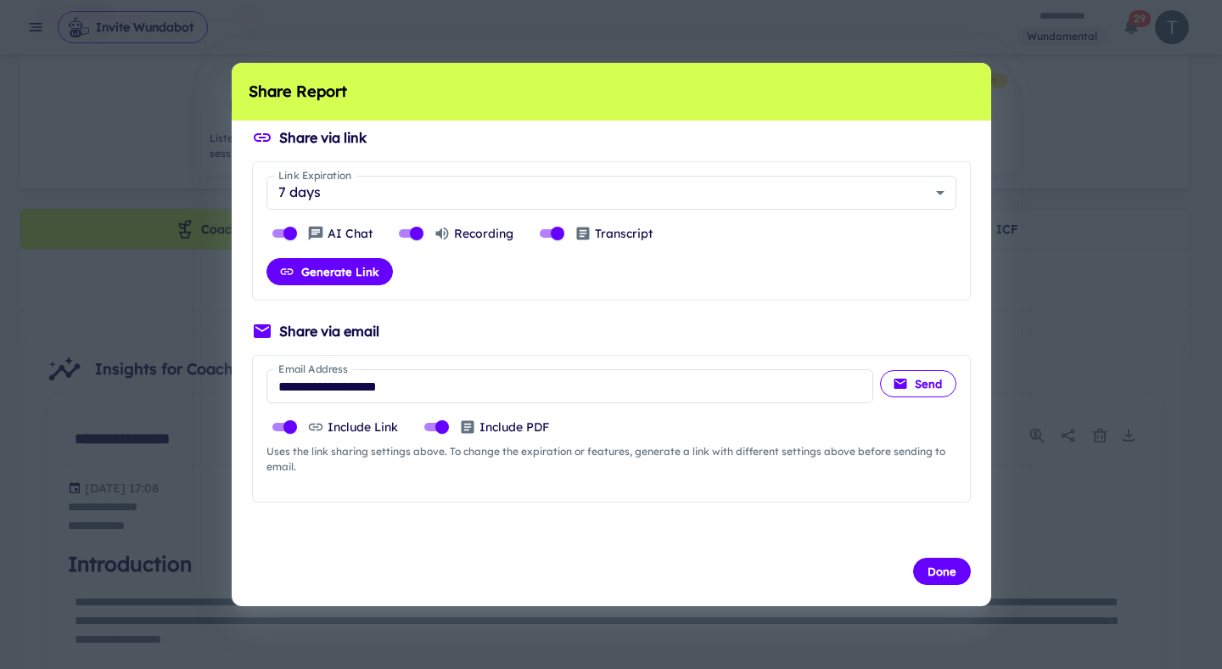
click at [917, 372] on button "Send" at bounding box center [918, 383] width 76 height 27
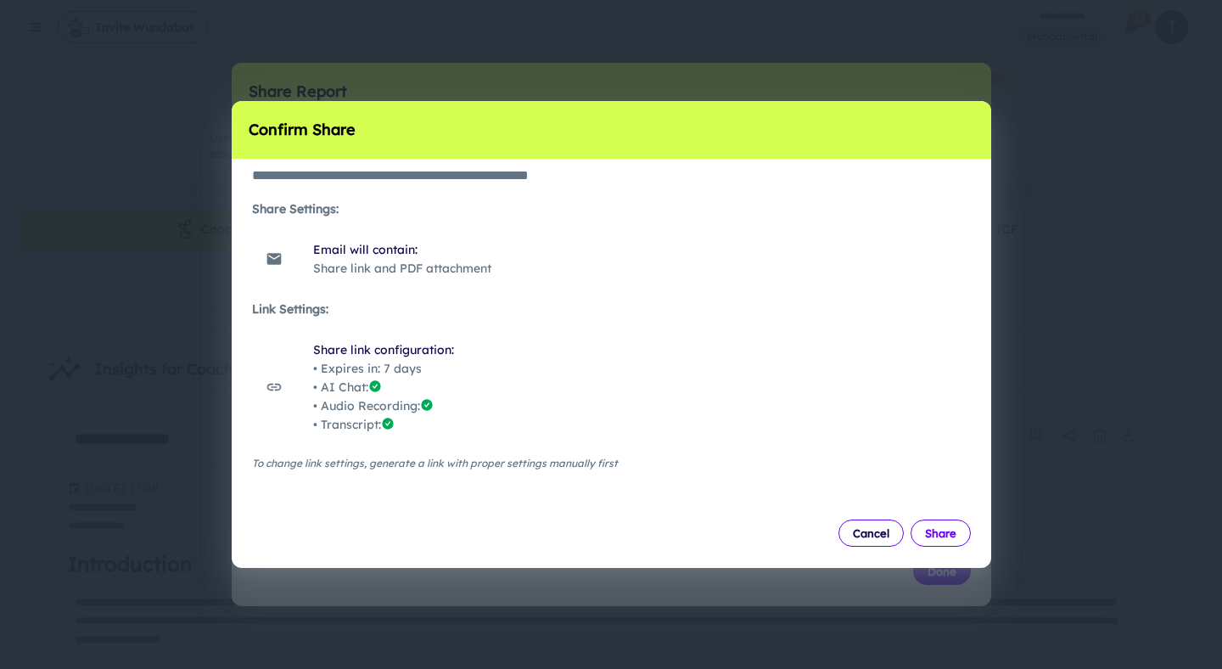
click at [926, 532] on button "Share" at bounding box center [941, 532] width 60 height 27
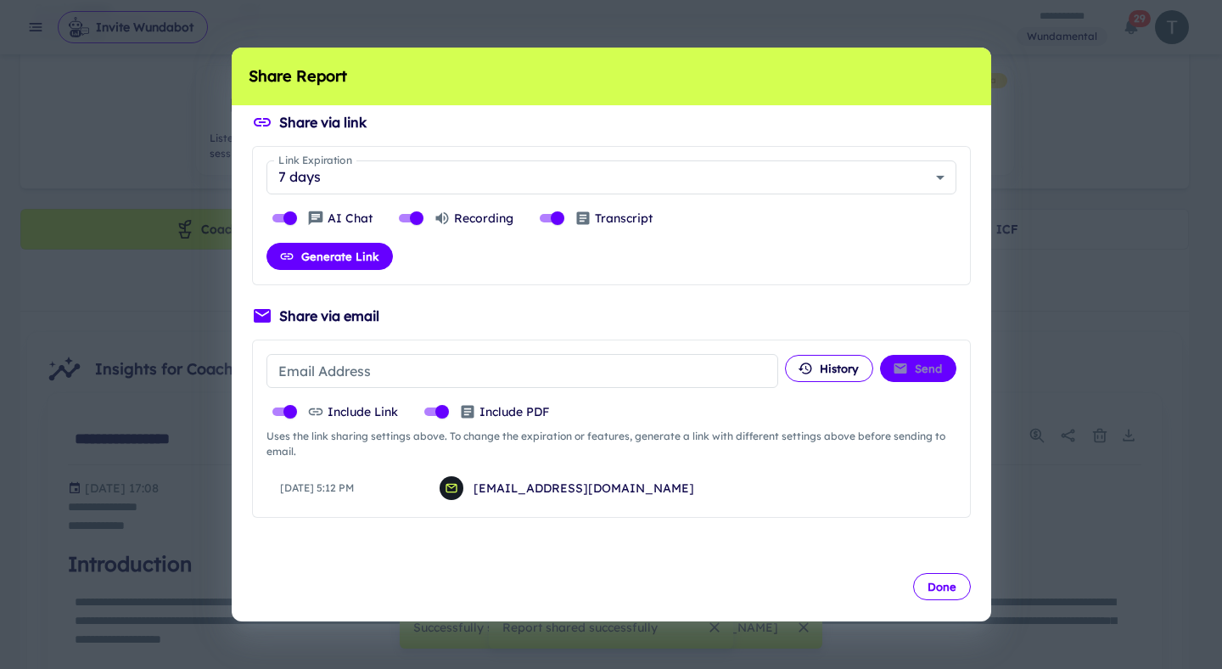
click at [926, 592] on button "Done" at bounding box center [942, 586] width 58 height 27
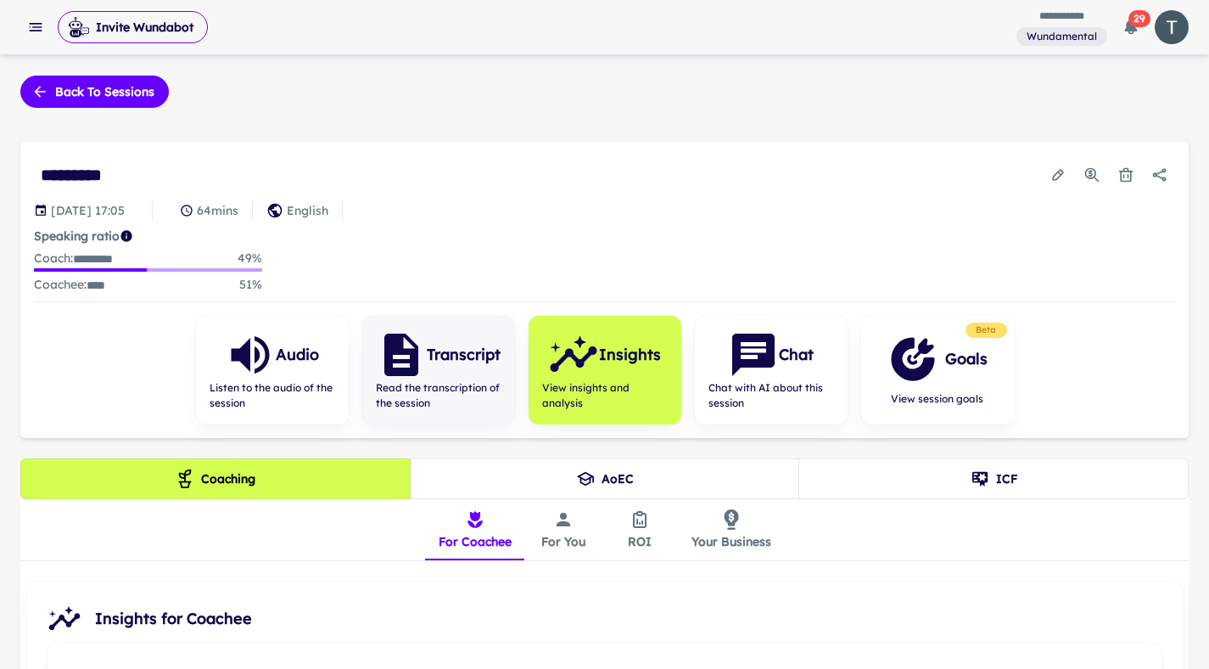
click at [445, 367] on div "Transcript" at bounding box center [438, 354] width 125 height 51
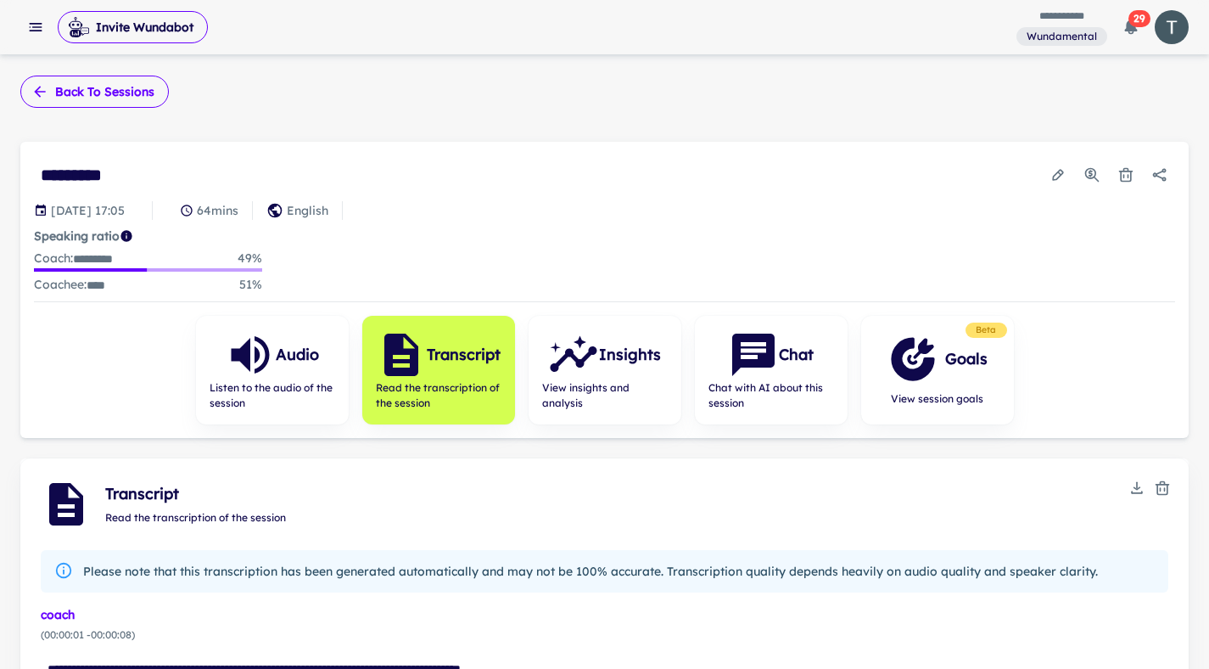
click at [144, 98] on button "Back to sessions" at bounding box center [94, 92] width 149 height 32
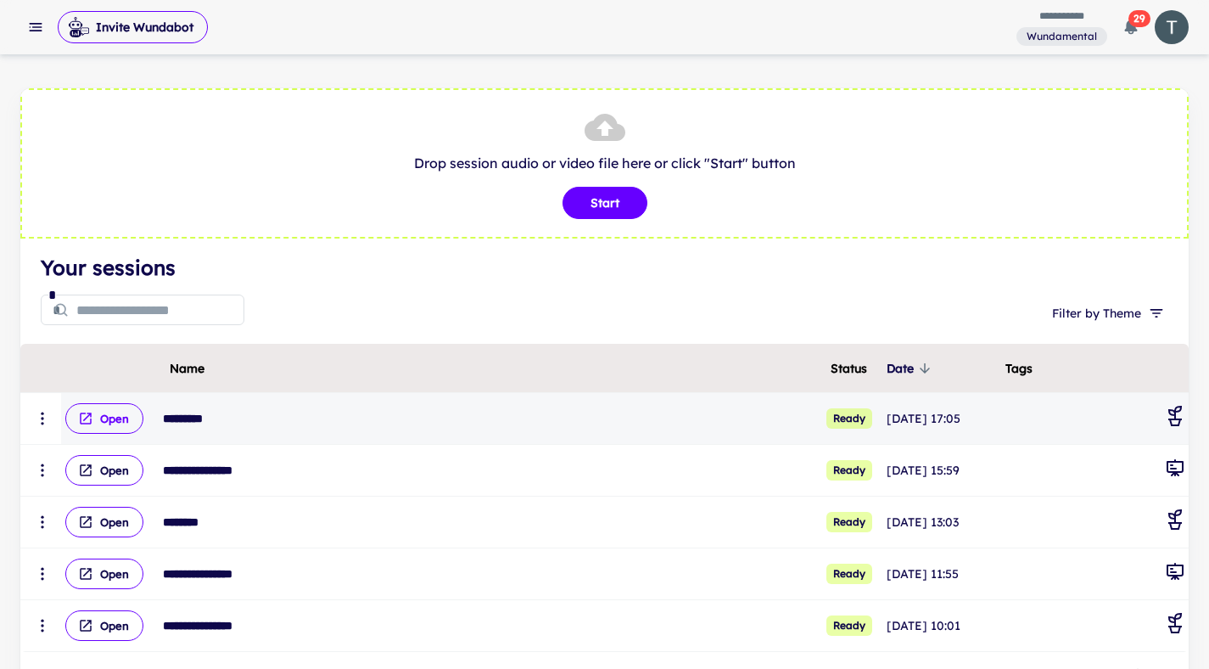
click at [116, 417] on button "Open" at bounding box center [104, 418] width 78 height 31
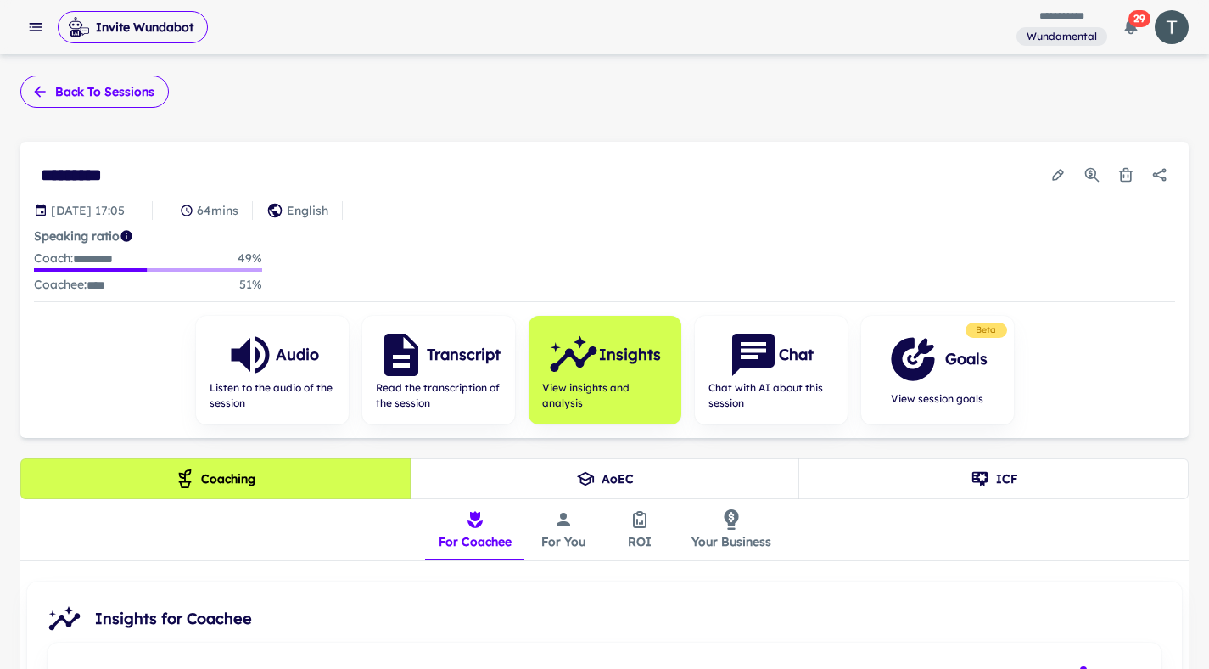
click at [105, 105] on button "Back to sessions" at bounding box center [94, 92] width 149 height 32
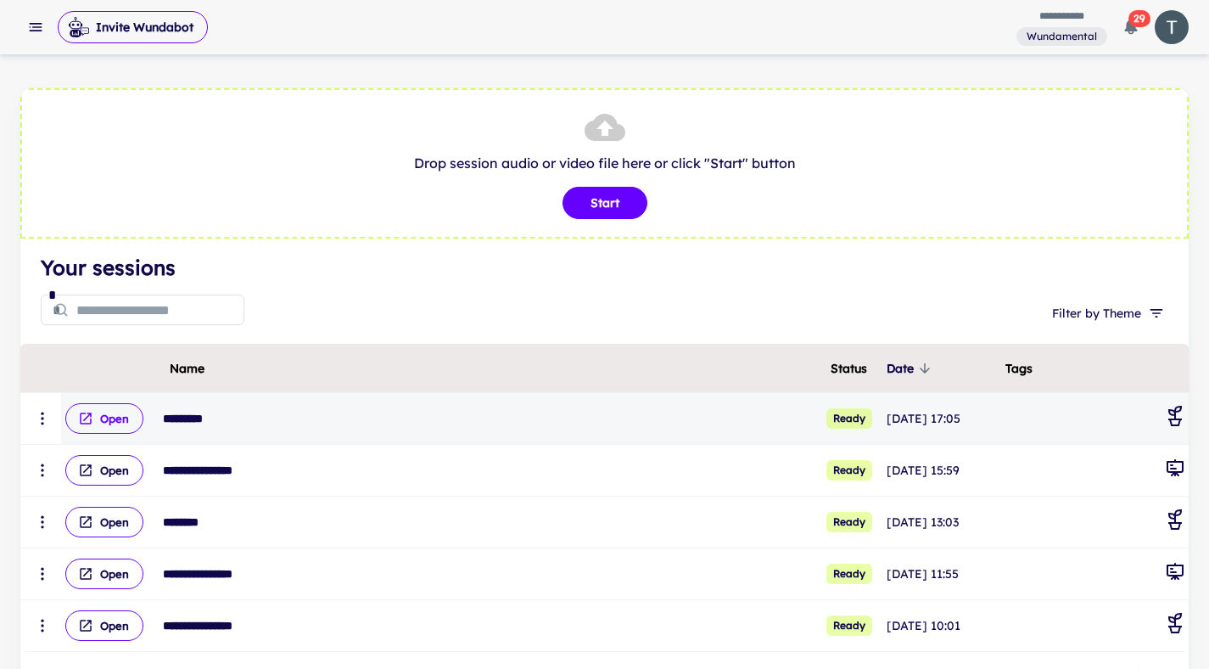
click at [115, 428] on button "Open" at bounding box center [104, 418] width 78 height 31
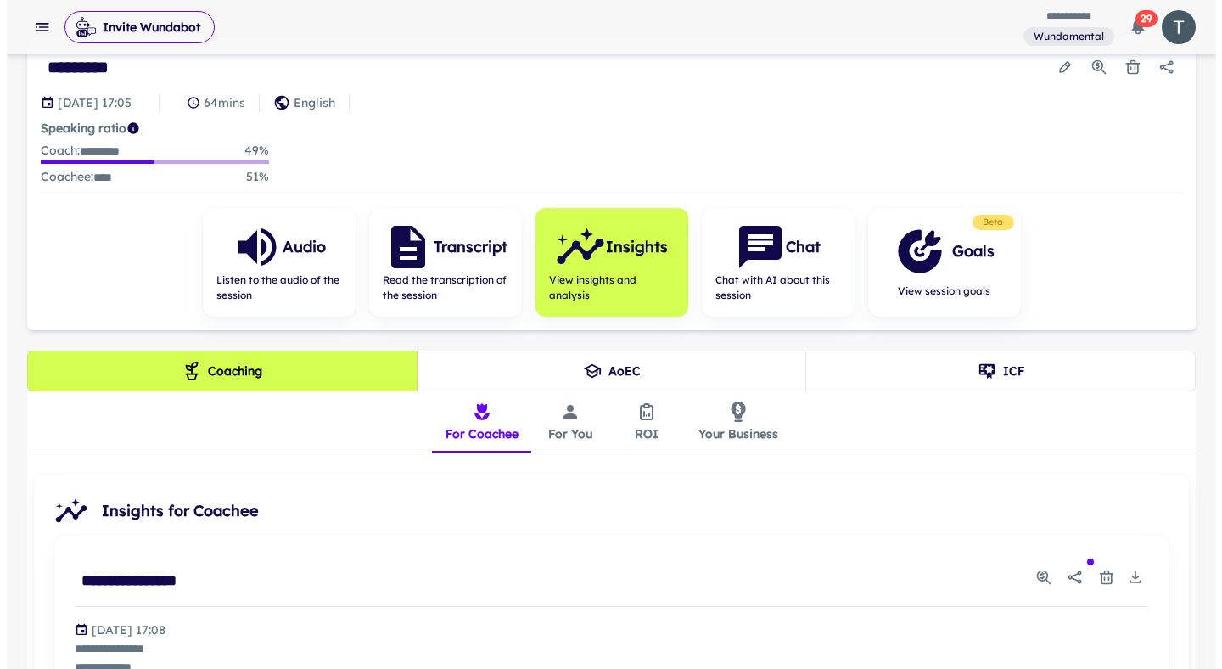
scroll to position [150, 0]
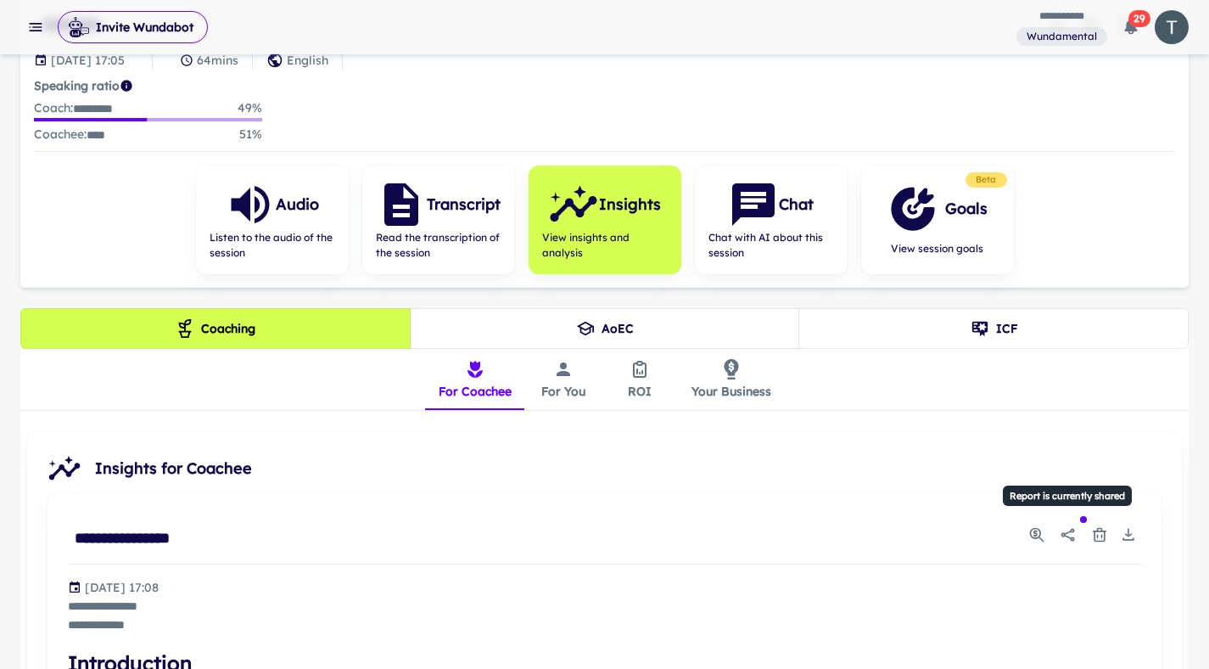
click at [1066, 528] on icon "Report is currently shared" at bounding box center [1068, 534] width 17 height 17
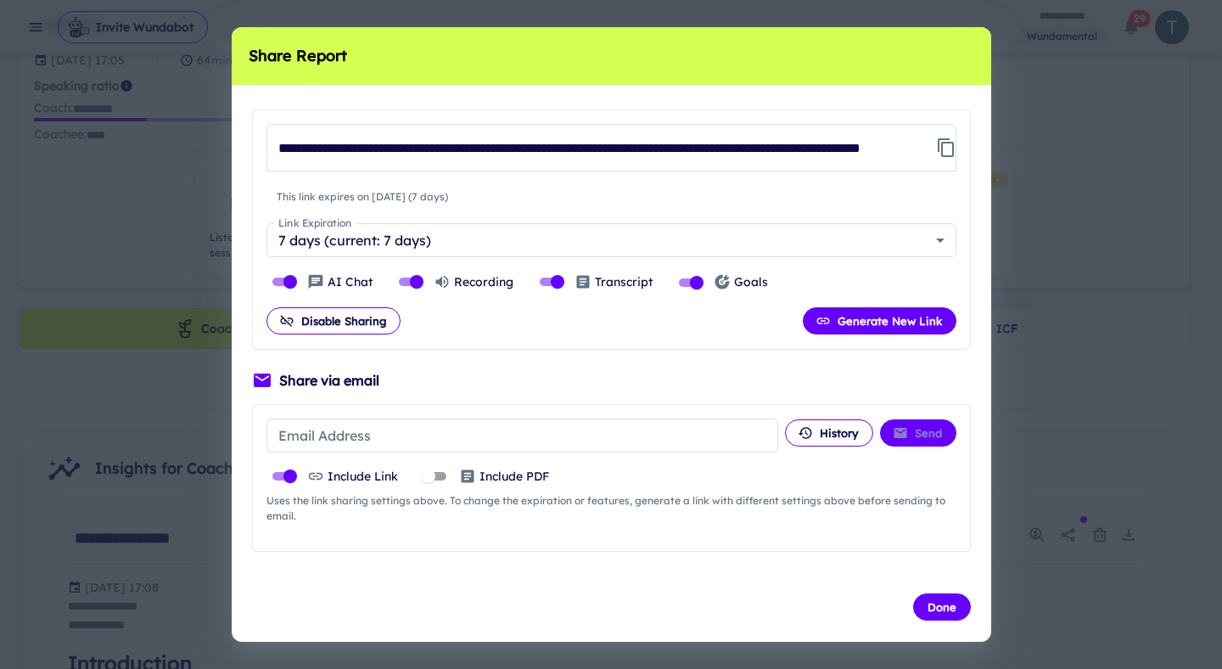
scroll to position [30, 0]
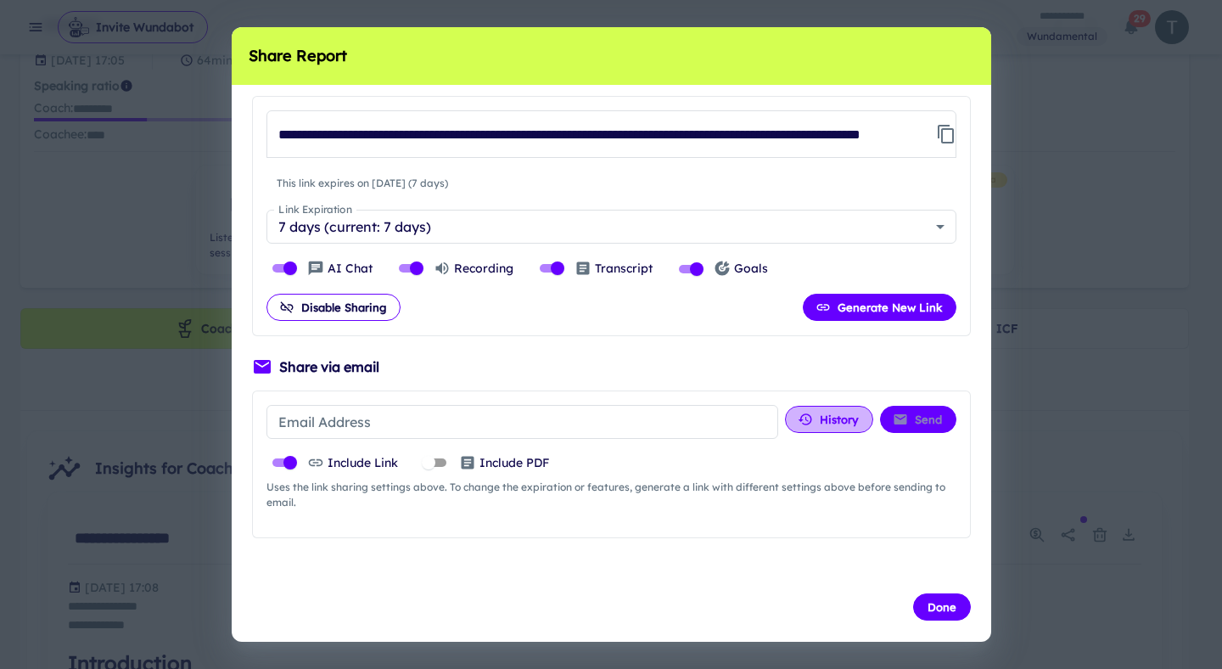
click at [805, 424] on button "History" at bounding box center [829, 419] width 88 height 27
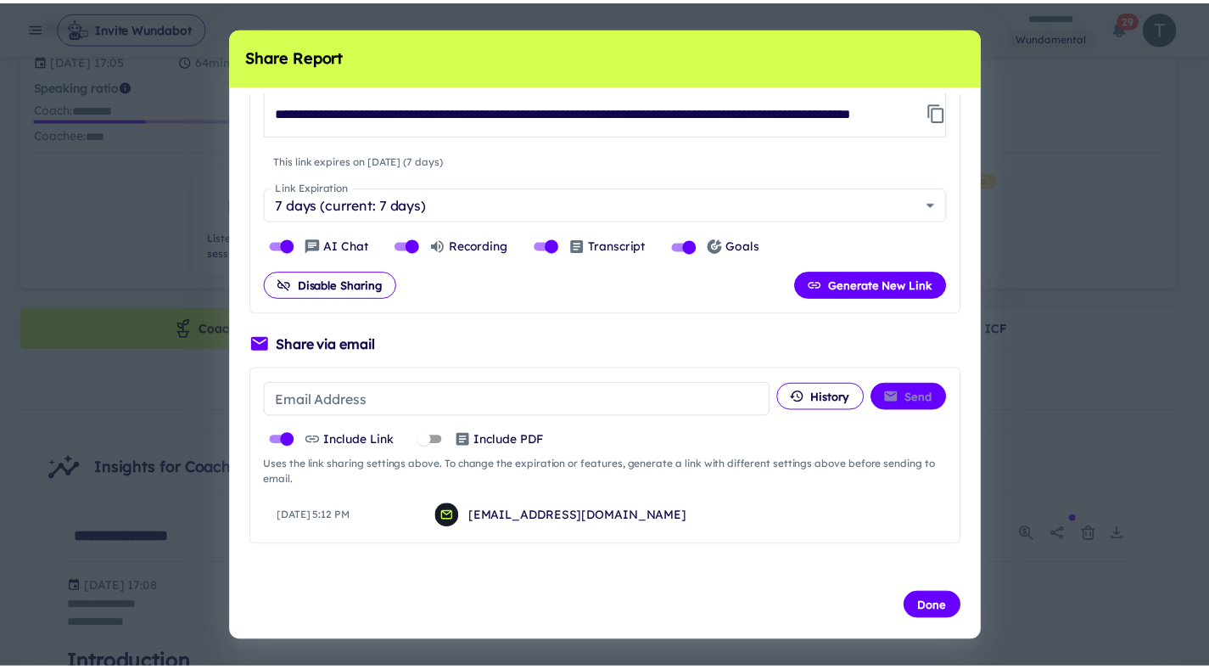
scroll to position [60, 0]
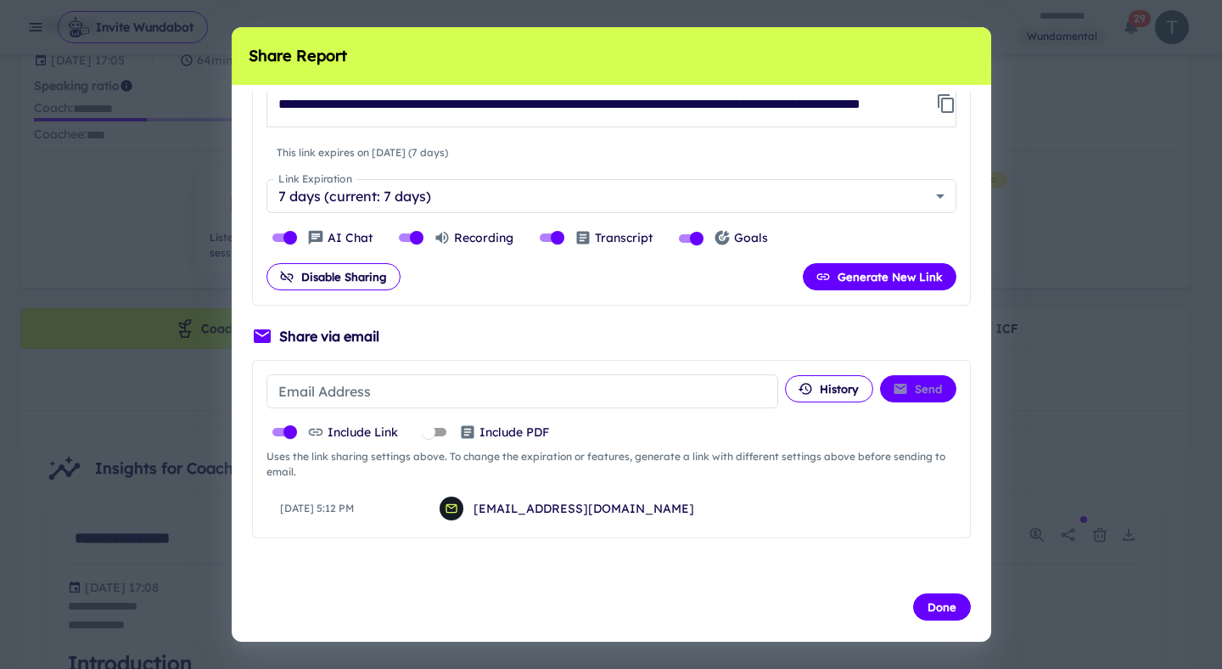
click at [1114, 195] on div "**********" at bounding box center [611, 334] width 1222 height 669
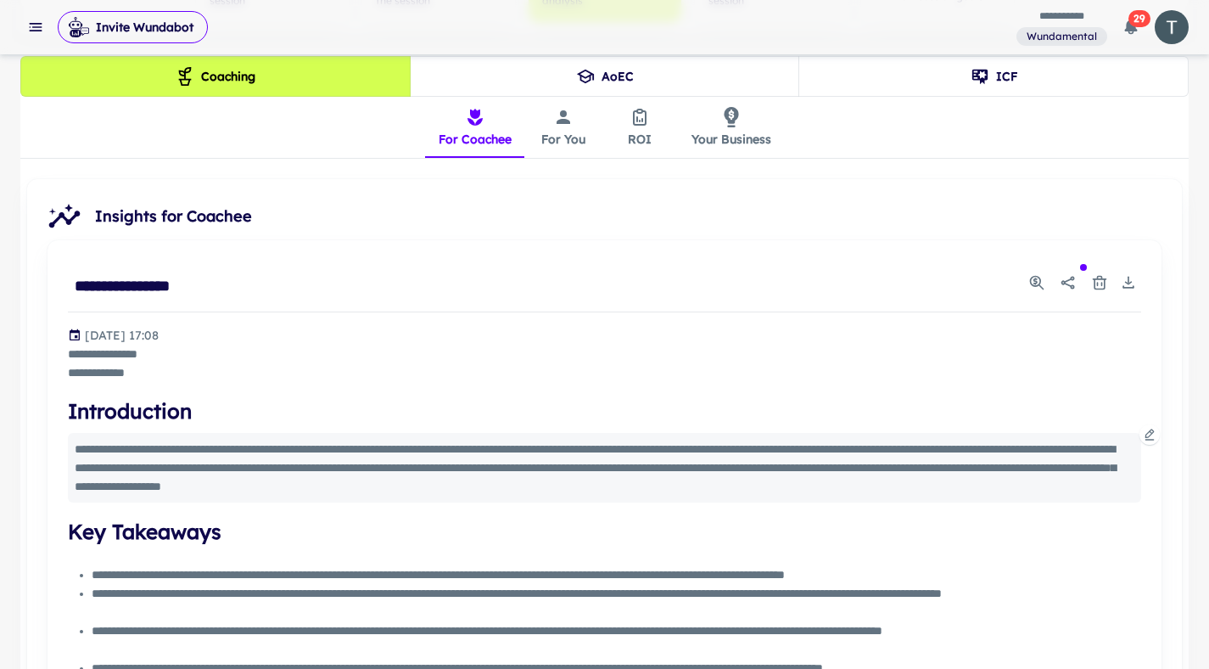
scroll to position [0, 0]
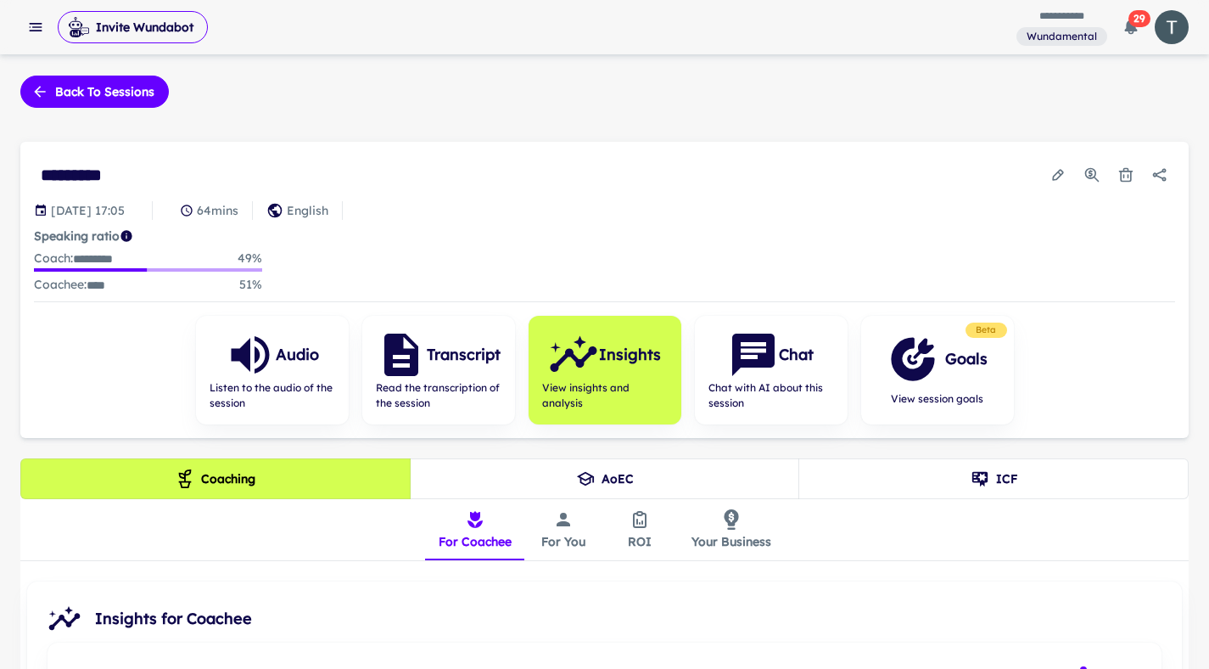
click at [1052, 171] on icon "Edit session" at bounding box center [1058, 174] width 17 height 17
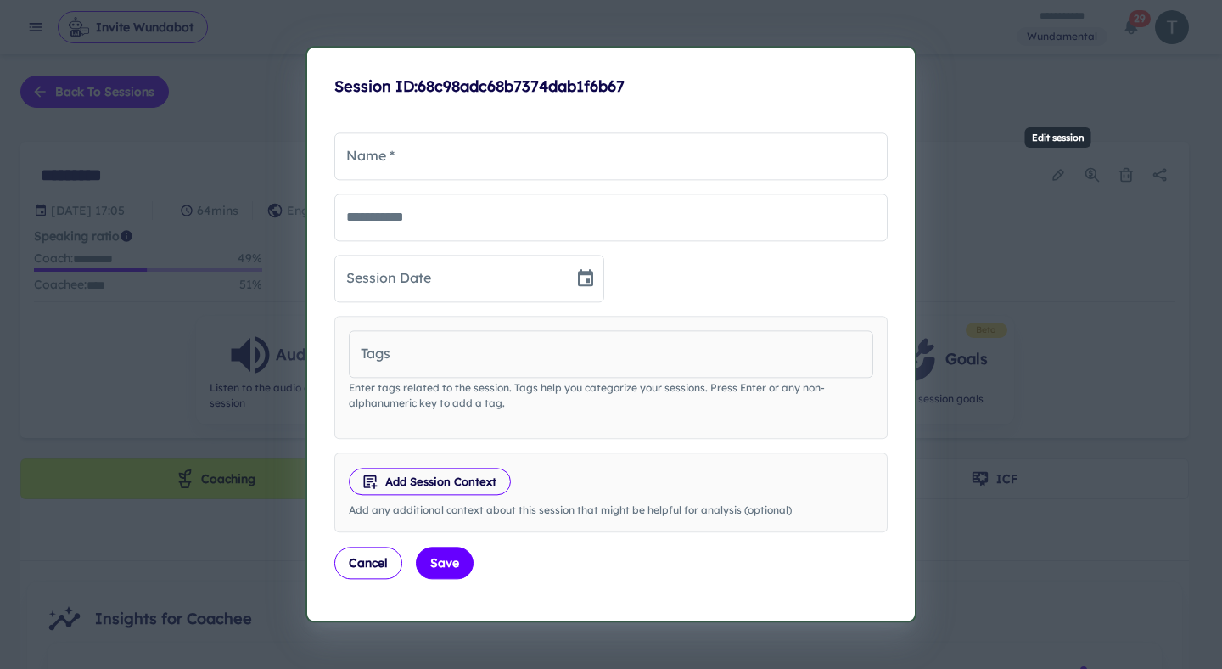
type input "*********"
type input "****"
type input "**********"
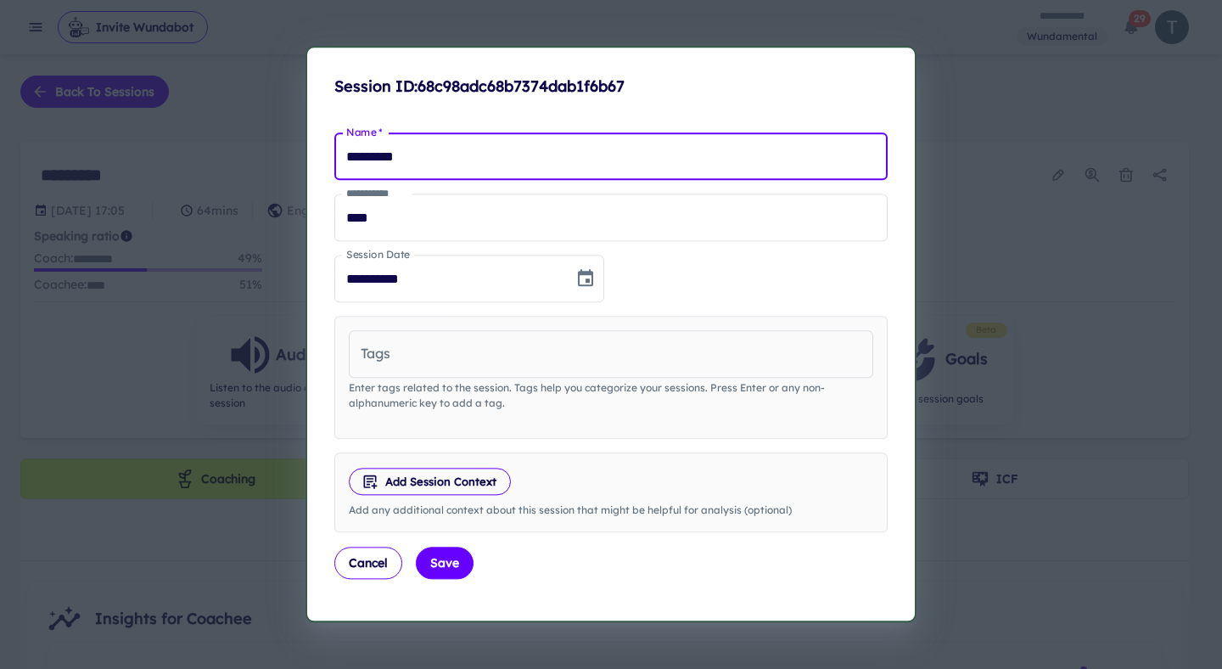
drag, startPoint x: 671, startPoint y: 163, endPoint x: 313, endPoint y: 136, distance: 359.2
click at [313, 136] on div "**********" at bounding box center [611, 334] width 611 height 576
type input "*"
type input "*********"
click at [457, 570] on button "Save" at bounding box center [445, 563] width 58 height 32
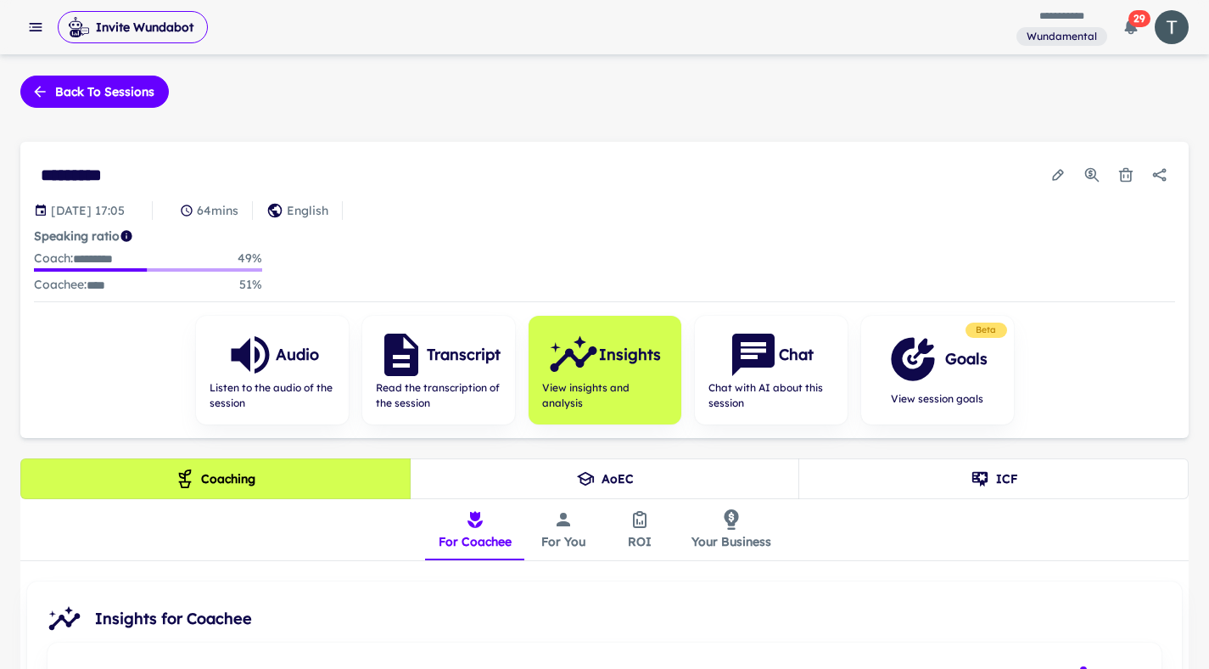
click at [149, 95] on button "Back to sessions" at bounding box center [94, 92] width 149 height 32
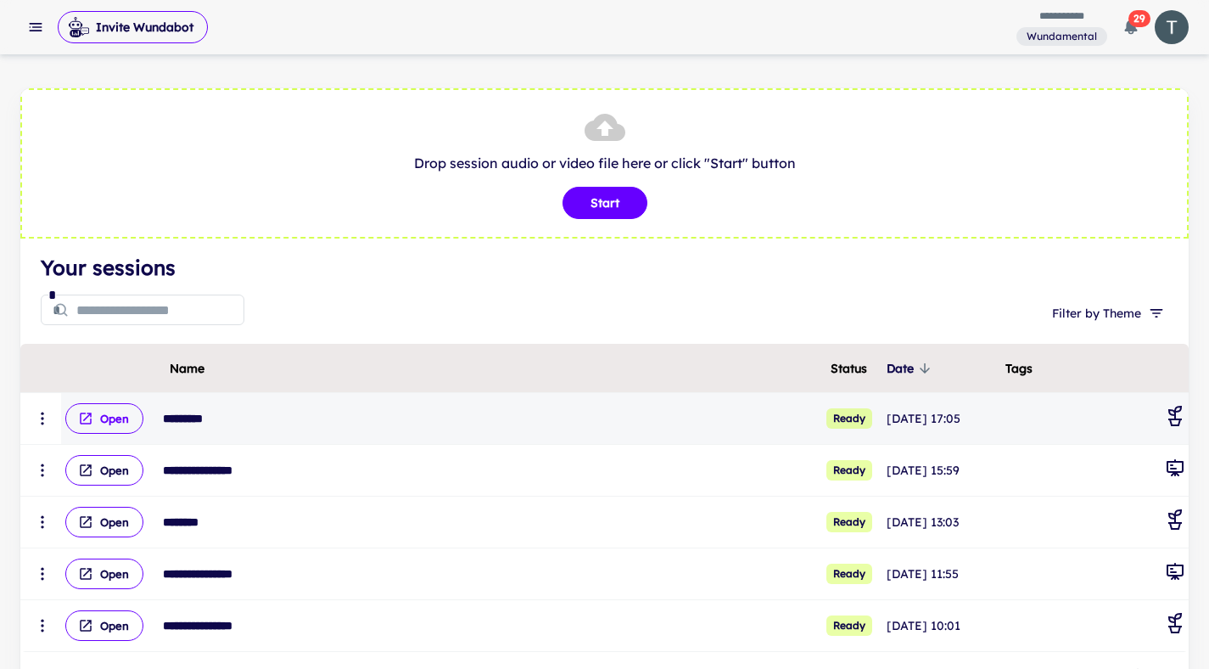
click at [106, 417] on button "Open" at bounding box center [104, 418] width 78 height 31
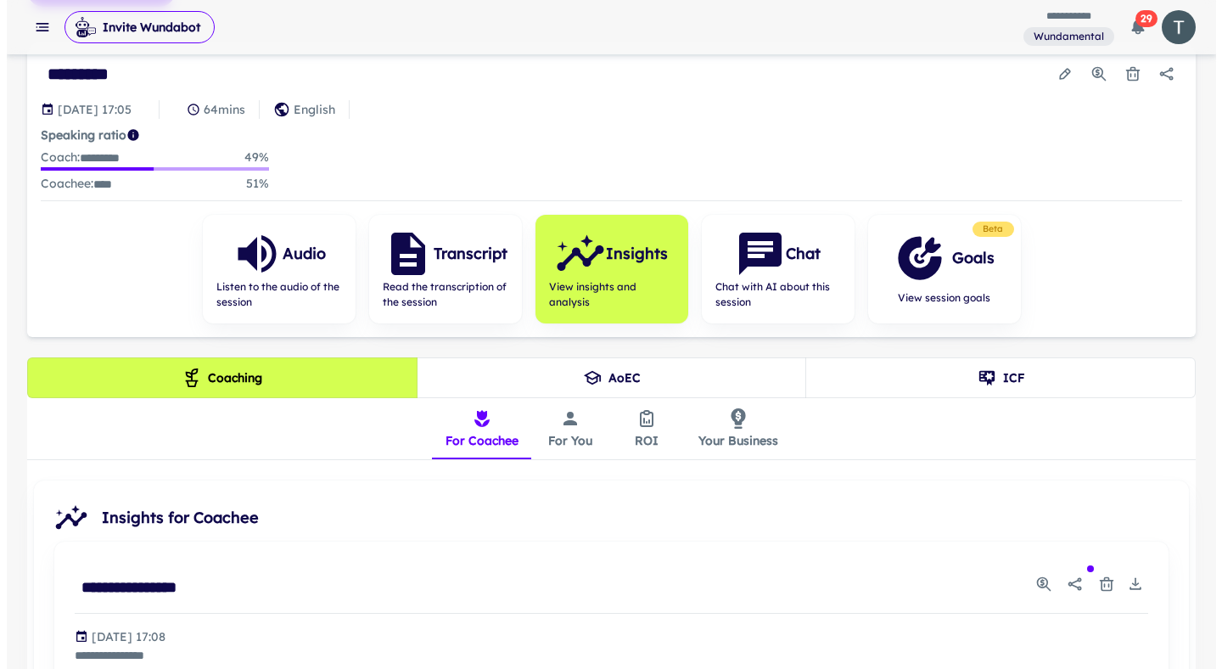
scroll to position [401, 0]
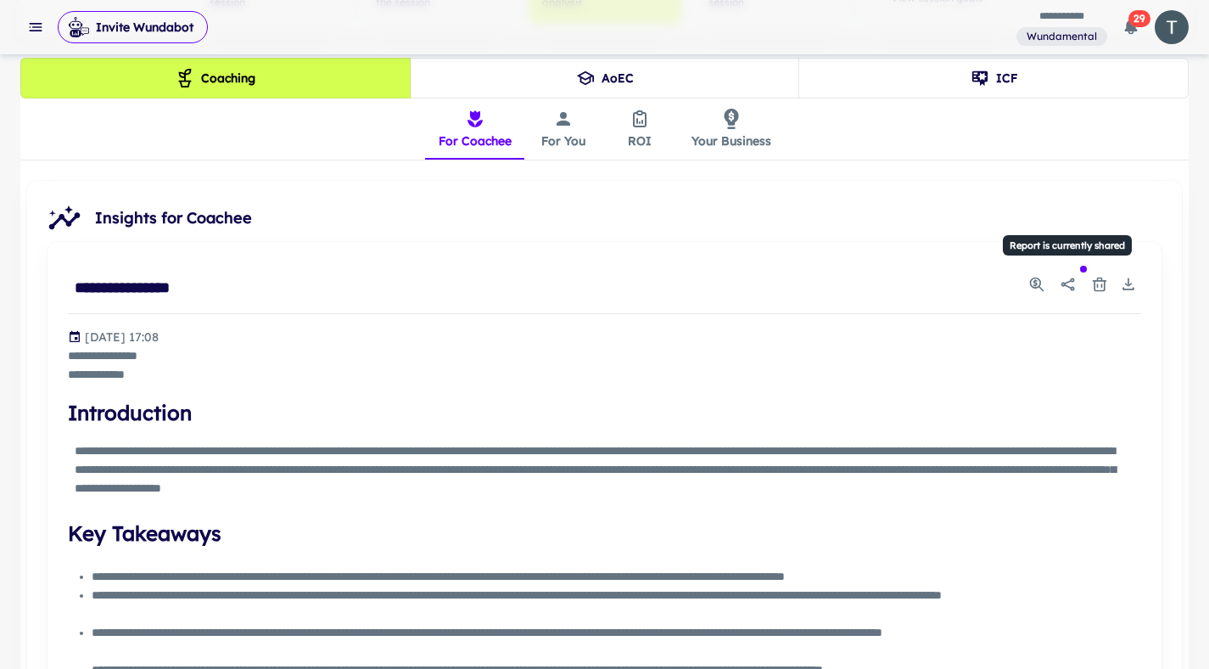
click at [1069, 280] on icon "Report is currently shared" at bounding box center [1068, 284] width 17 height 17
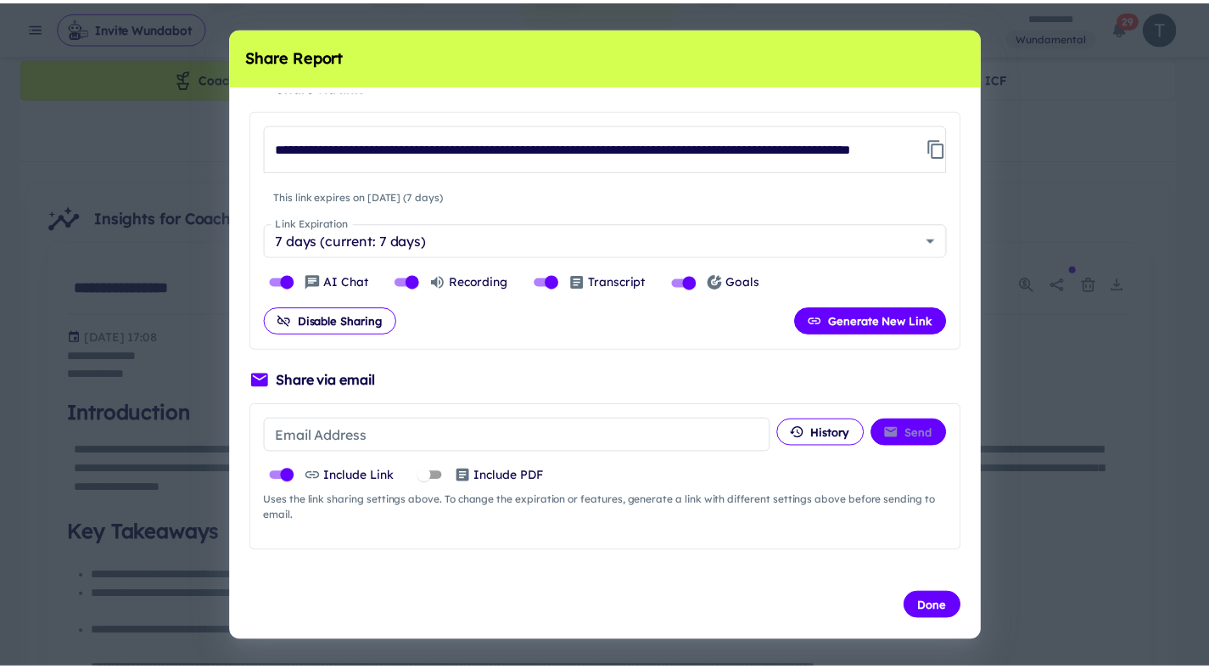
scroll to position [30, 0]
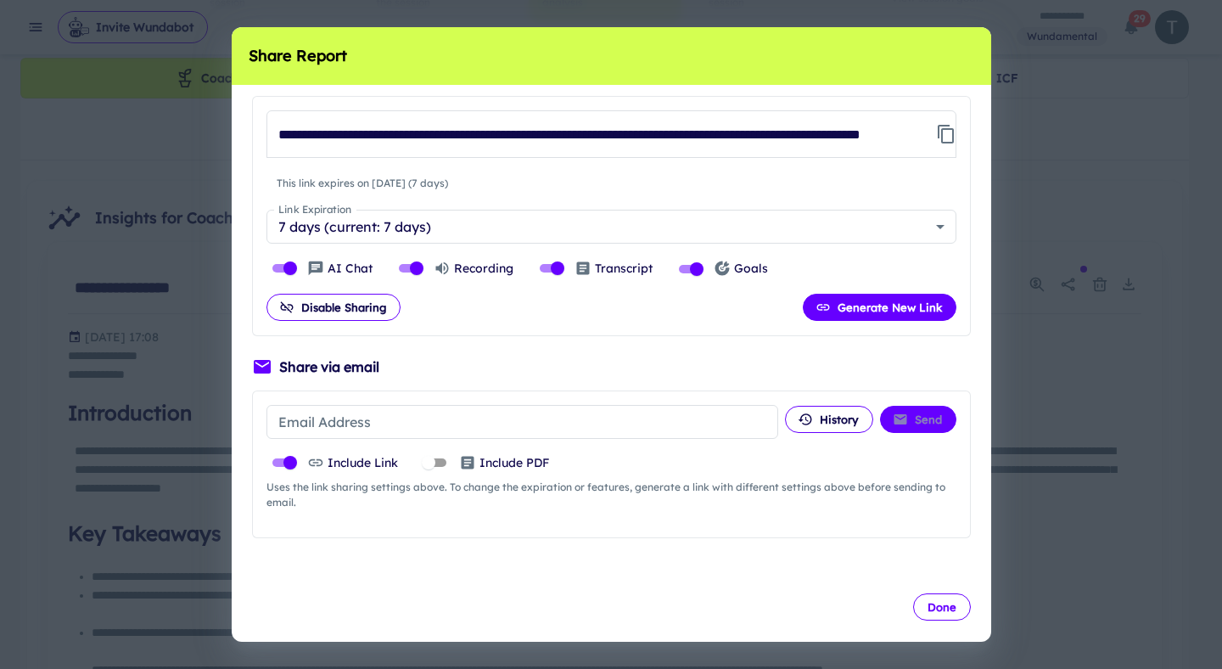
click at [945, 618] on button "Done" at bounding box center [942, 606] width 58 height 27
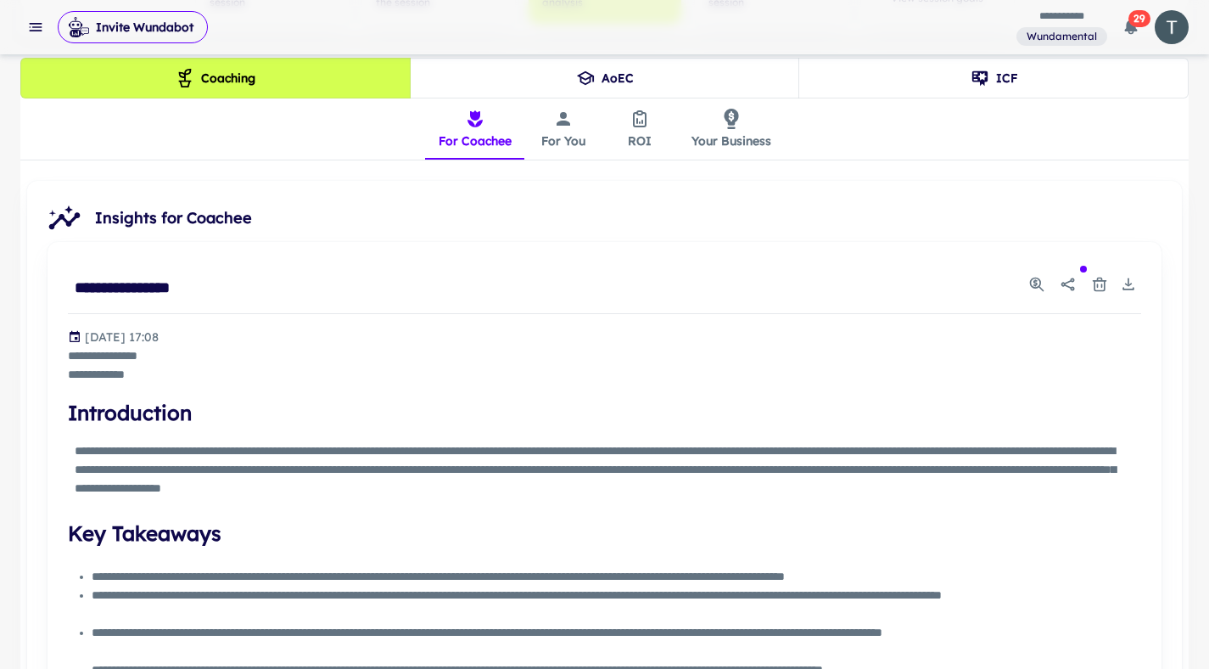
scroll to position [0, 0]
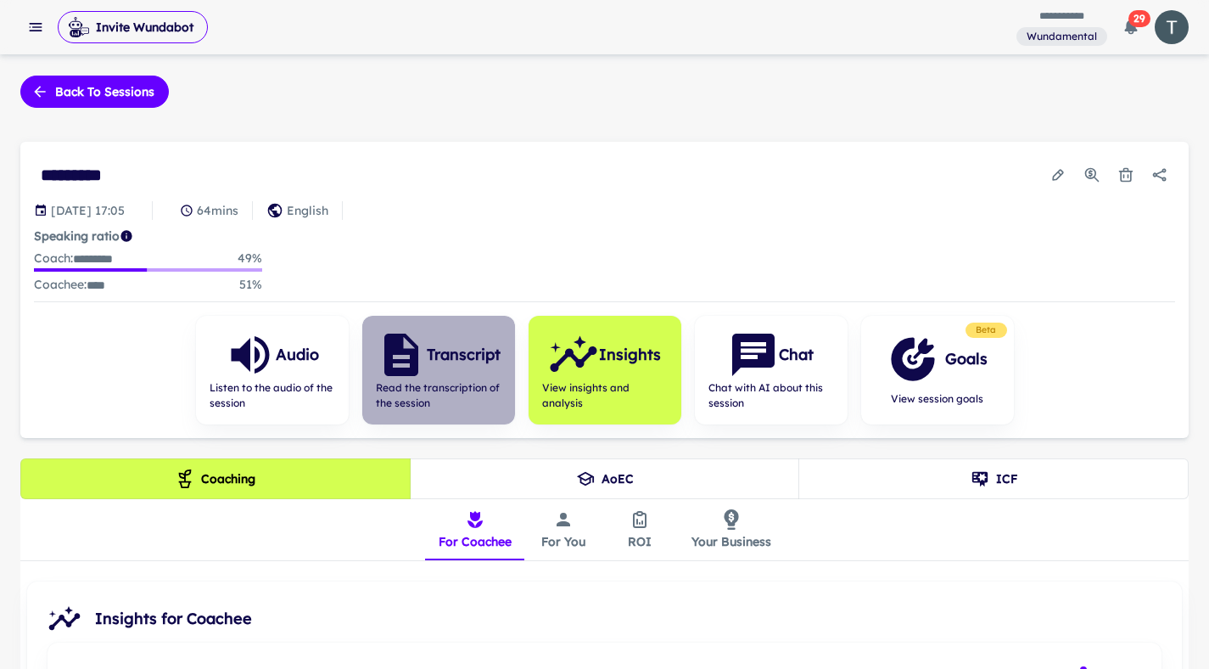
click at [491, 362] on h6 "Transcript" at bounding box center [464, 355] width 74 height 24
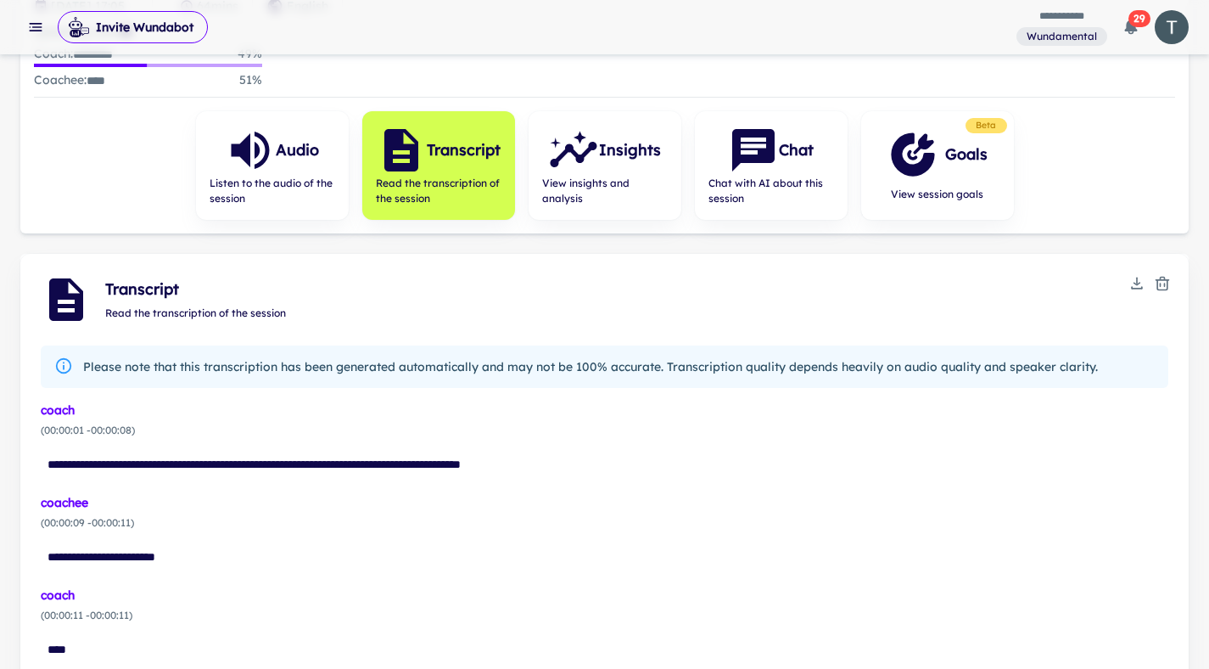
scroll to position [301, 0]
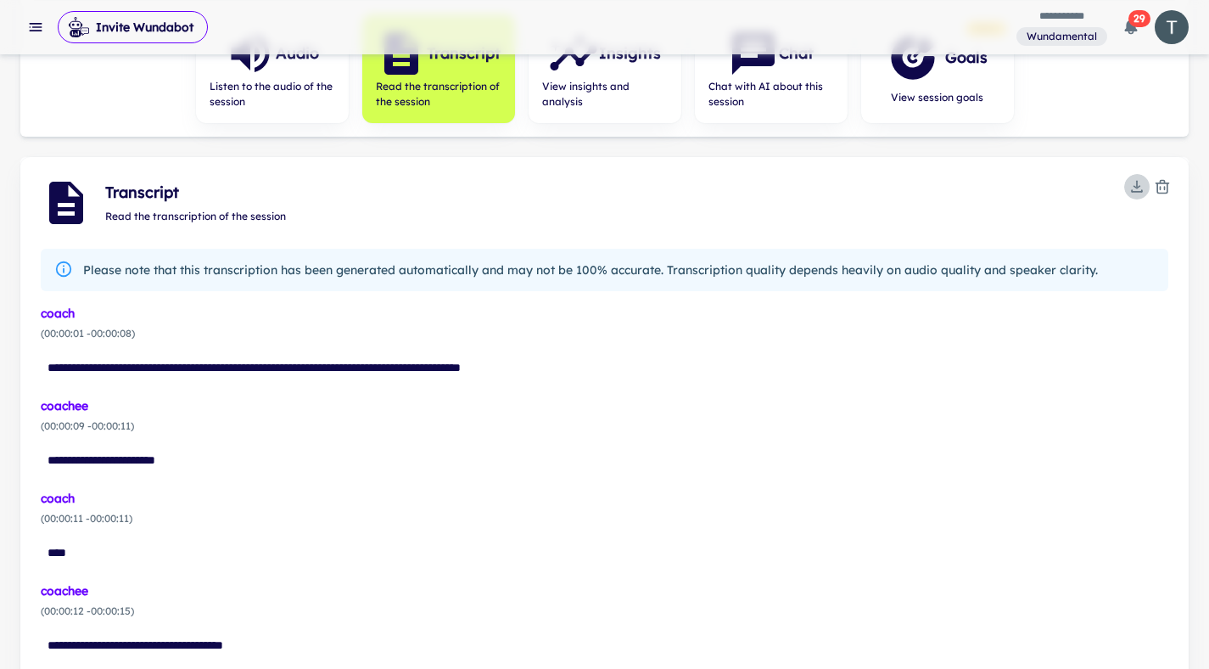
click at [1143, 182] on icon "Download" at bounding box center [1137, 186] width 17 height 17
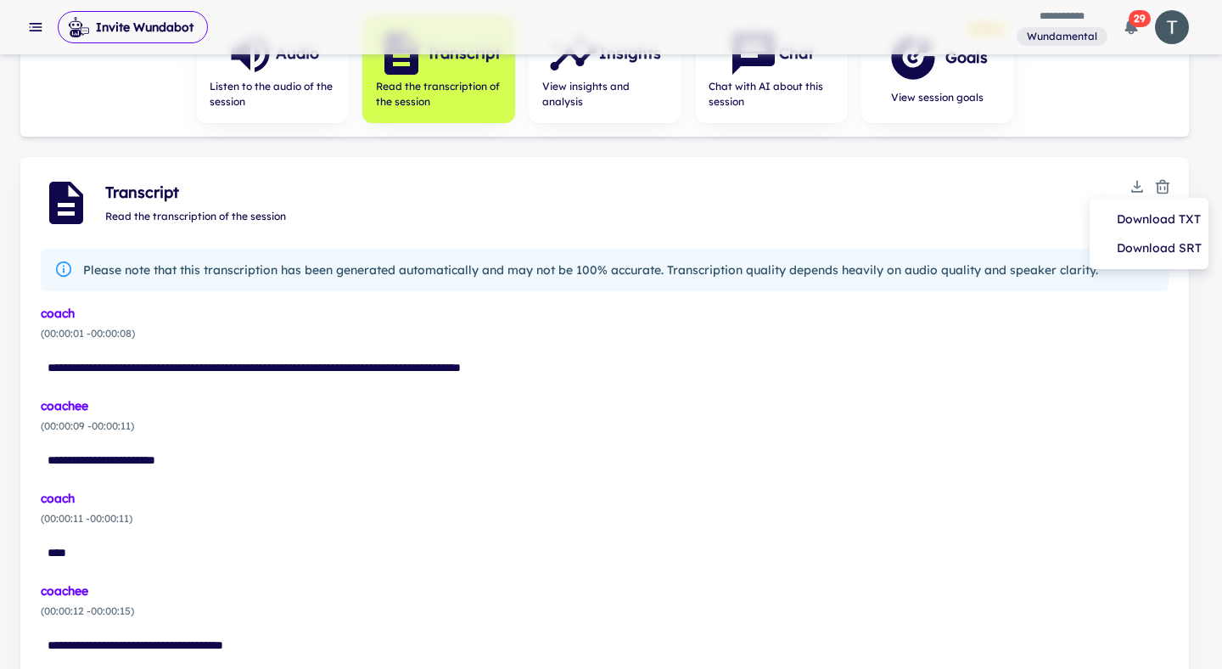
click at [1153, 223] on li "Download TXT" at bounding box center [1149, 219] width 105 height 29
